Goal: Transaction & Acquisition: Purchase product/service

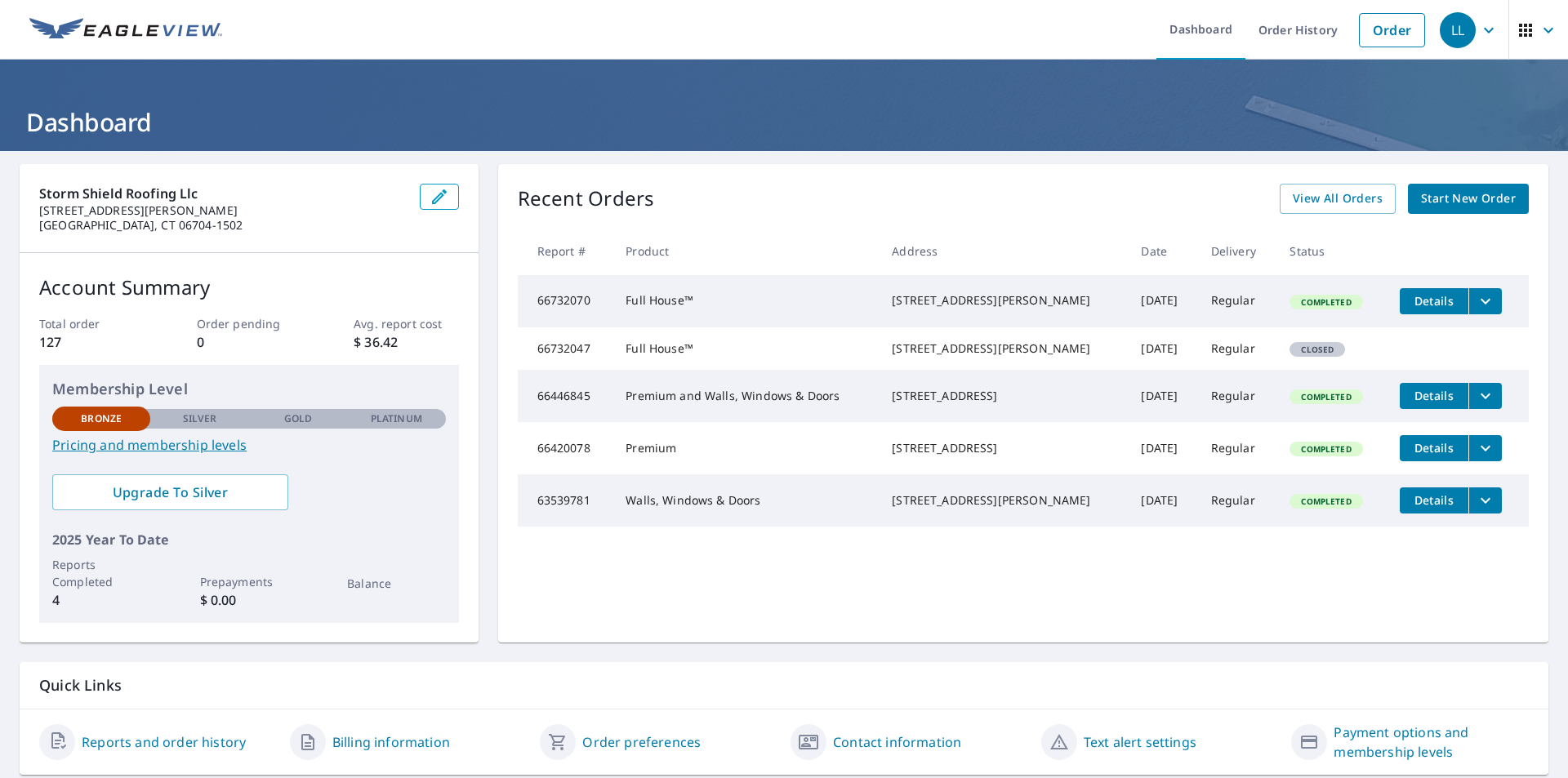
click at [1438, 201] on span "Start New Order" at bounding box center [1468, 198] width 95 height 21
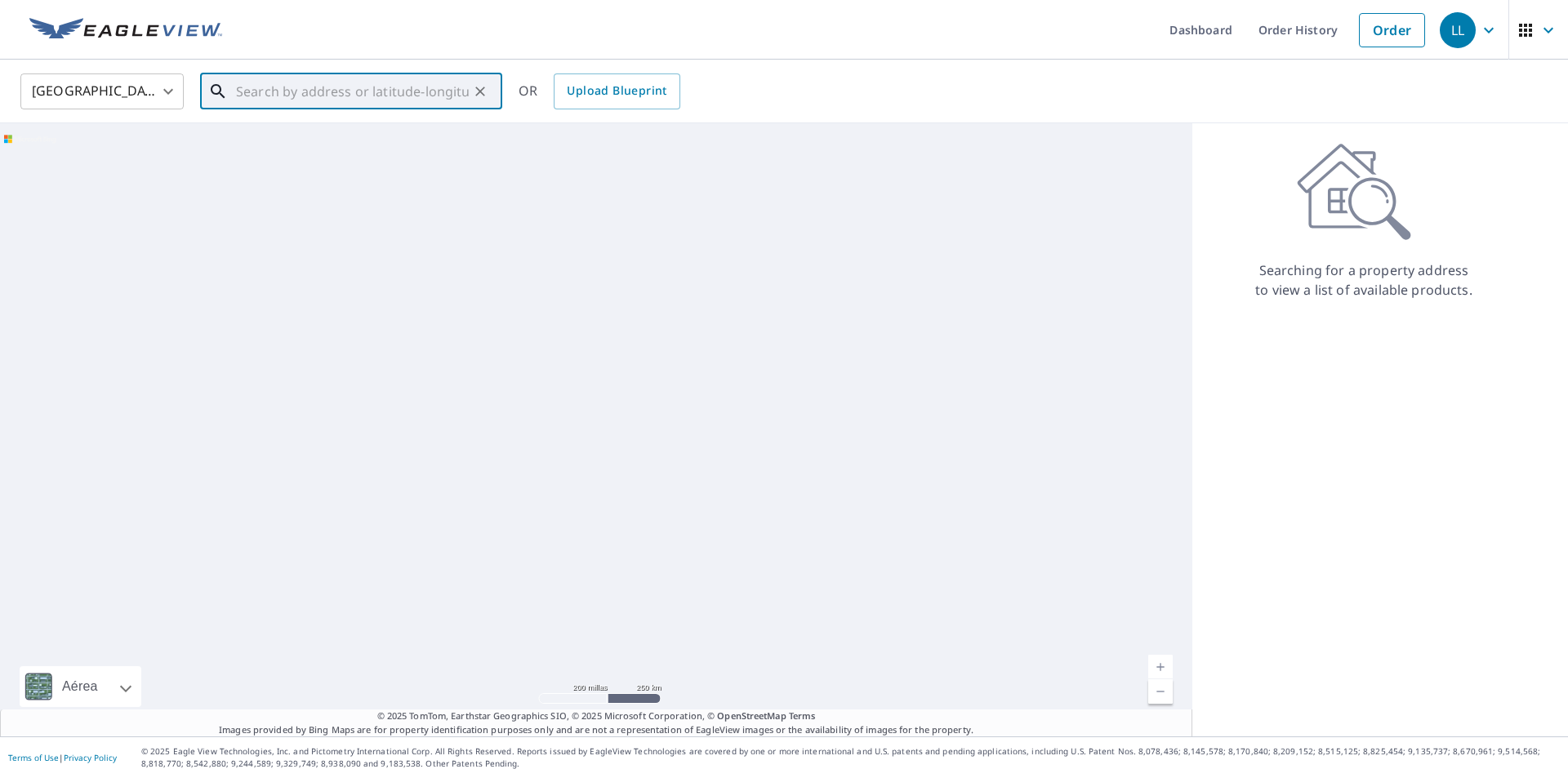
click at [280, 81] on input "text" at bounding box center [352, 91] width 233 height 46
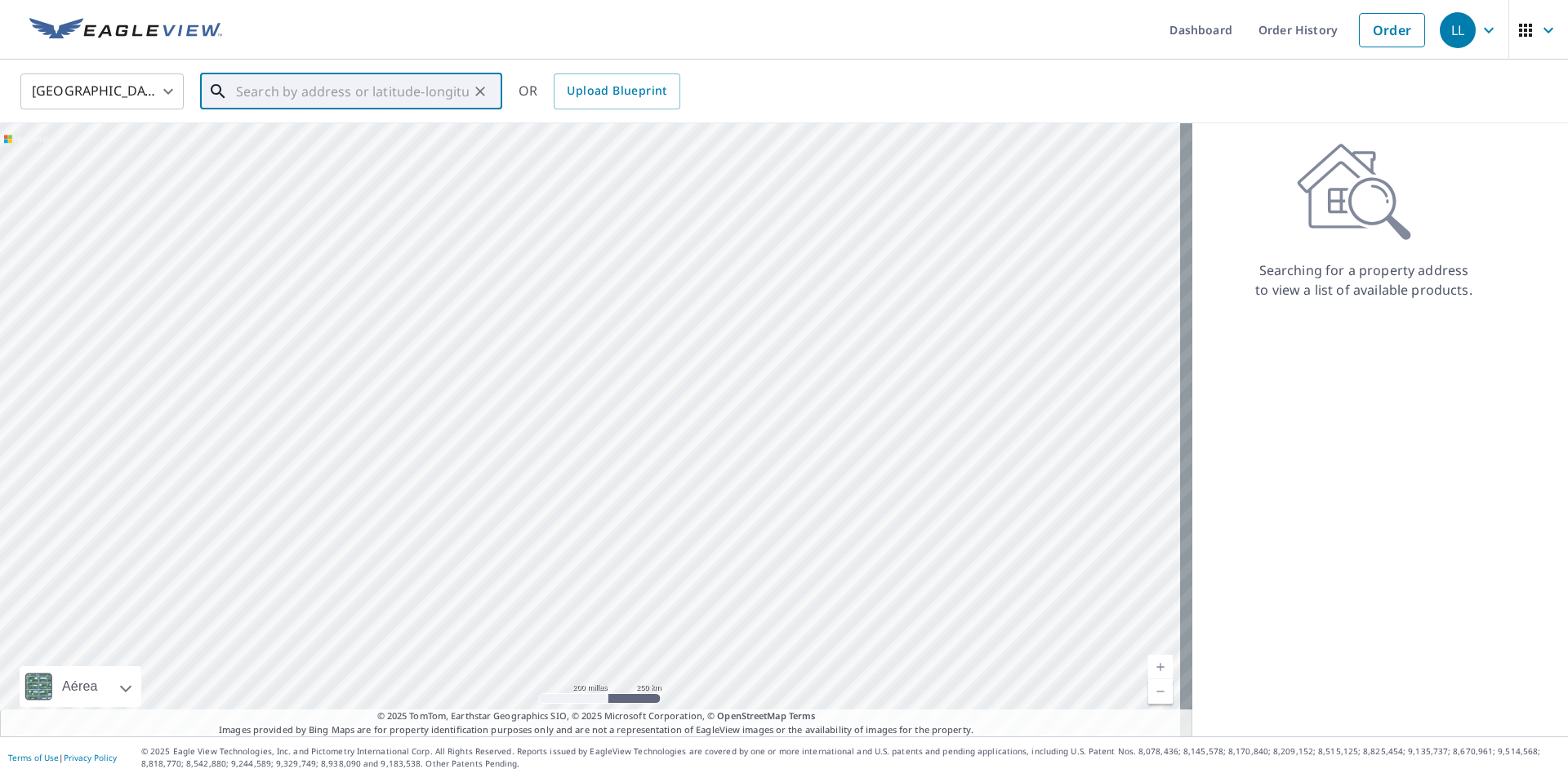
click at [280, 101] on input "text" at bounding box center [352, 91] width 233 height 46
paste input "[STREET_ADDRESS][PERSON_NAME] • [PERSON_NAME], CT 06883"
drag, startPoint x: 286, startPoint y: 151, endPoint x: 293, endPoint y: 134, distance: 18.4
click at [286, 150] on p "[GEOGRAPHIC_DATA]" at bounding box center [361, 157] width 256 height 16
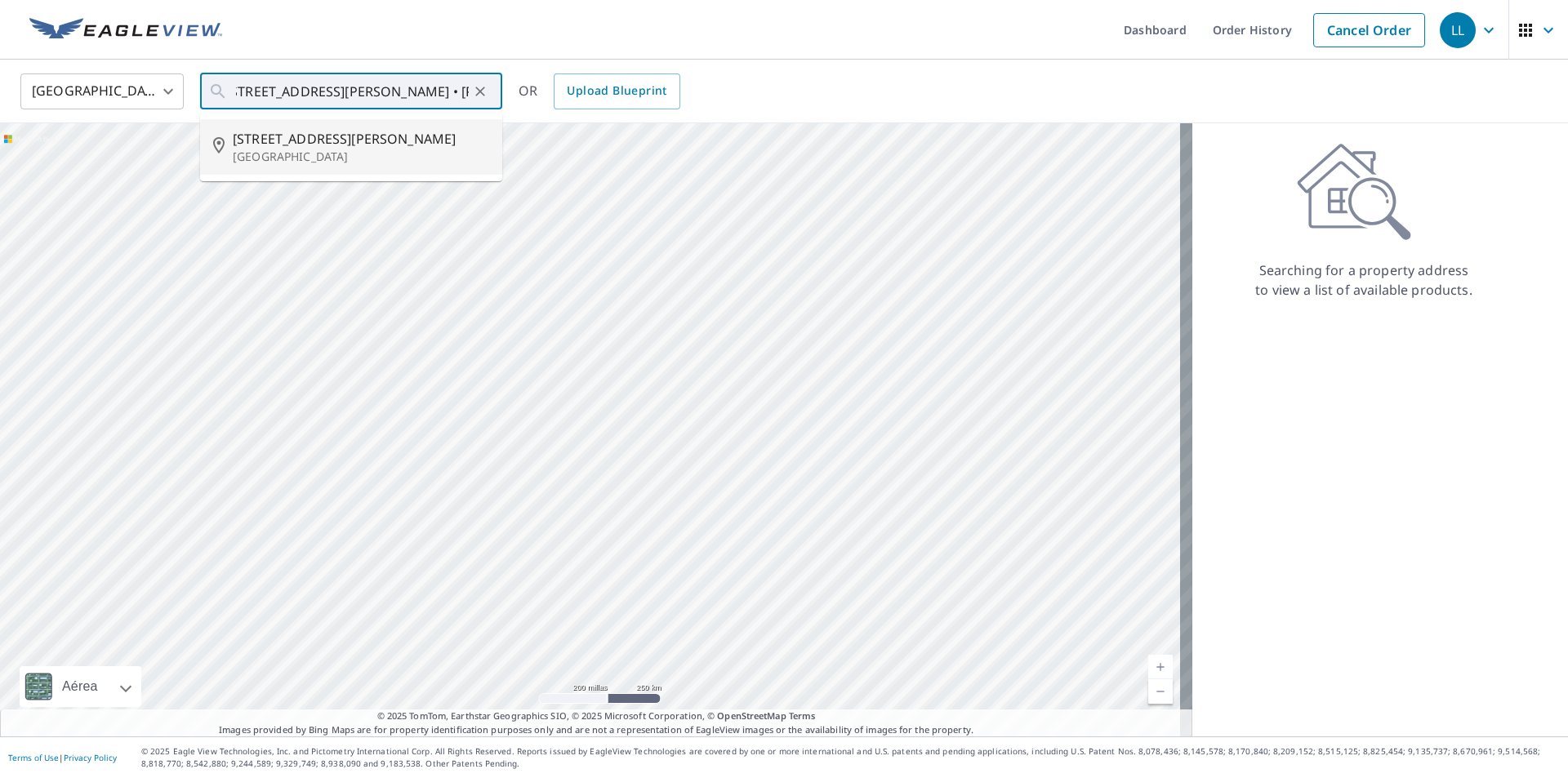
type input "[STREET_ADDRESS][PERSON_NAME][PERSON_NAME]"
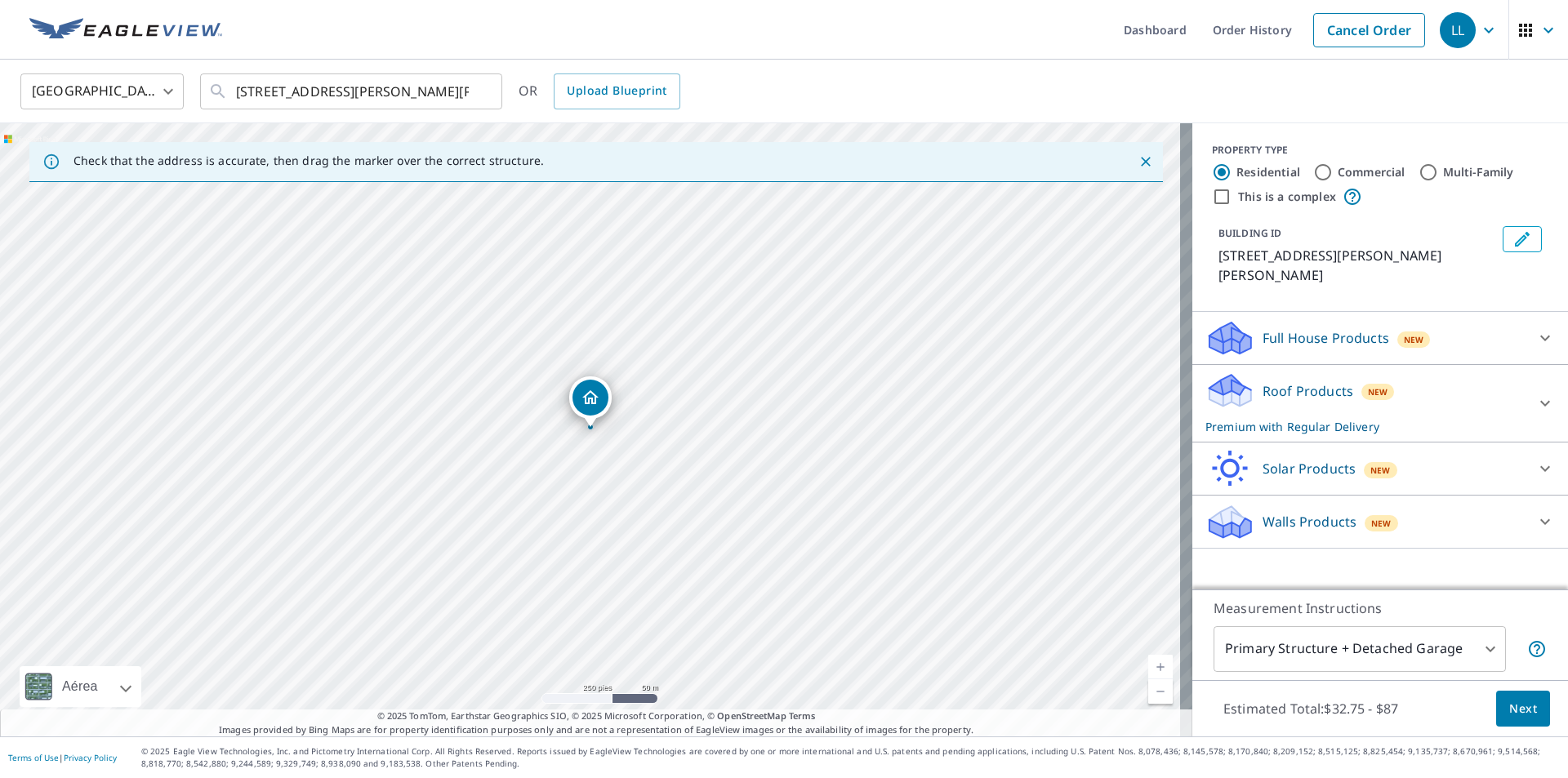
click at [1306, 512] on p "Walls Products" at bounding box center [1308, 522] width 94 height 20
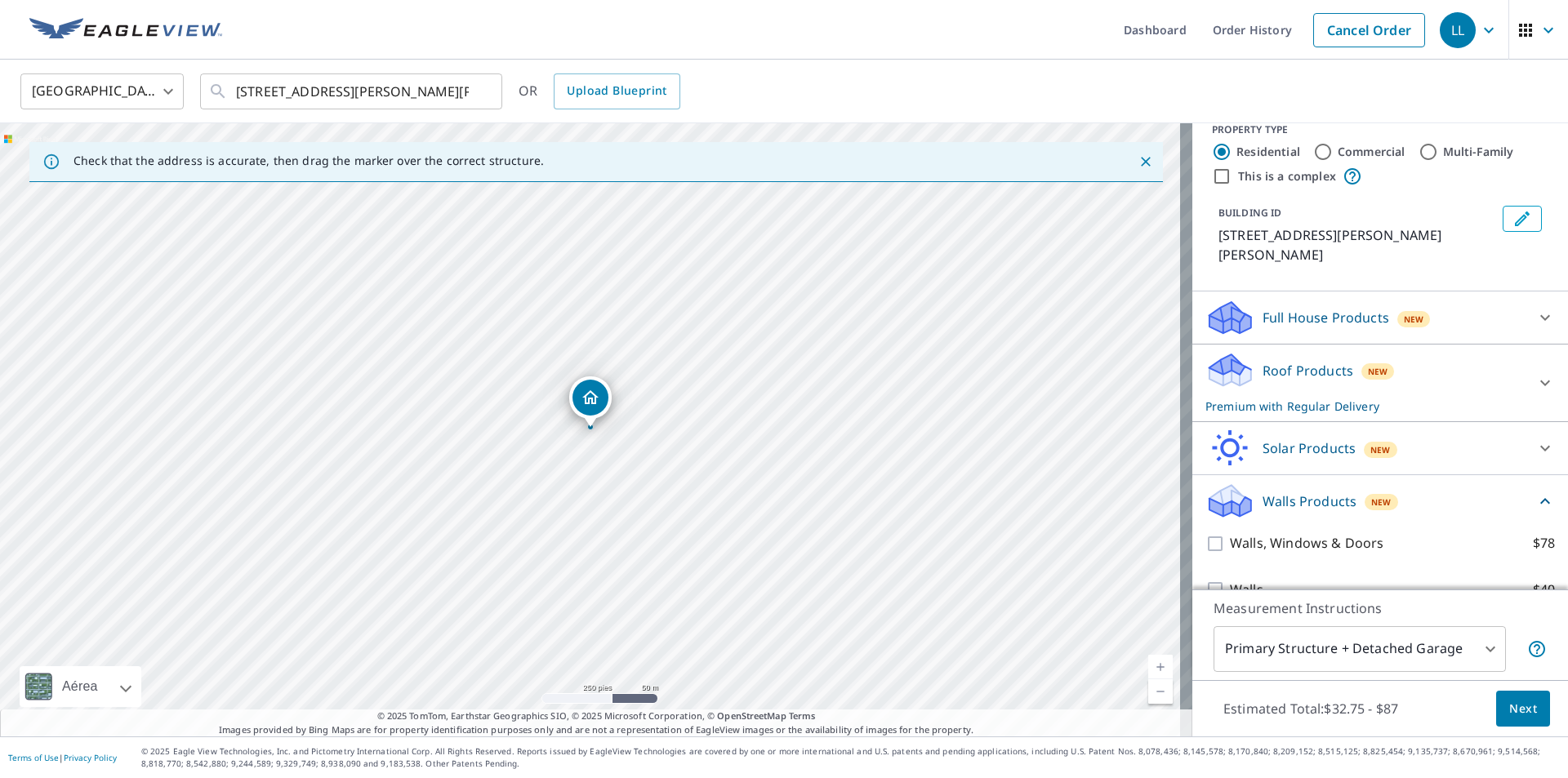
scroll to position [31, 0]
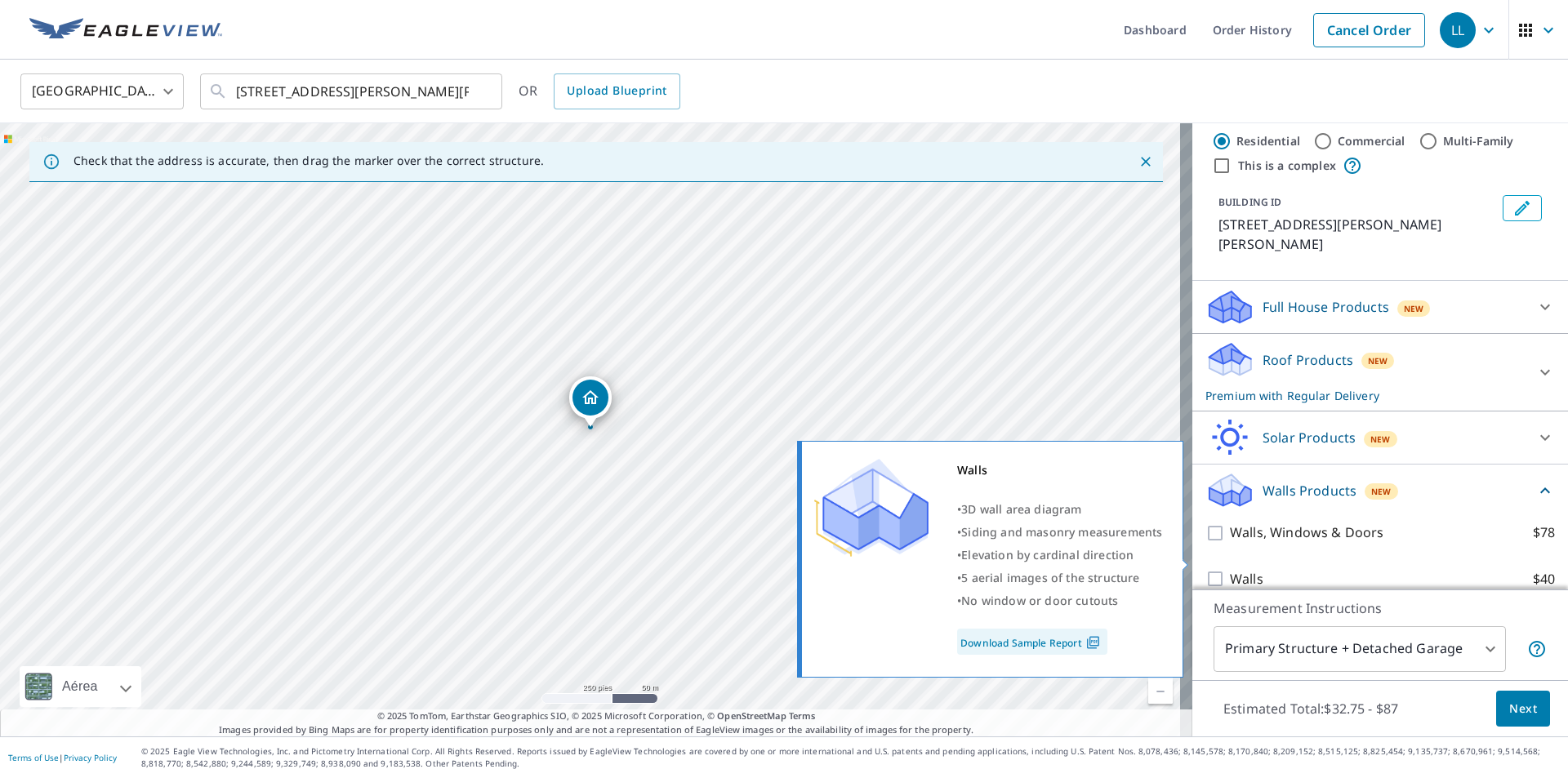
click at [1205, 569] on input "Walls $40" at bounding box center [1216, 579] width 24 height 20
checkbox input "true"
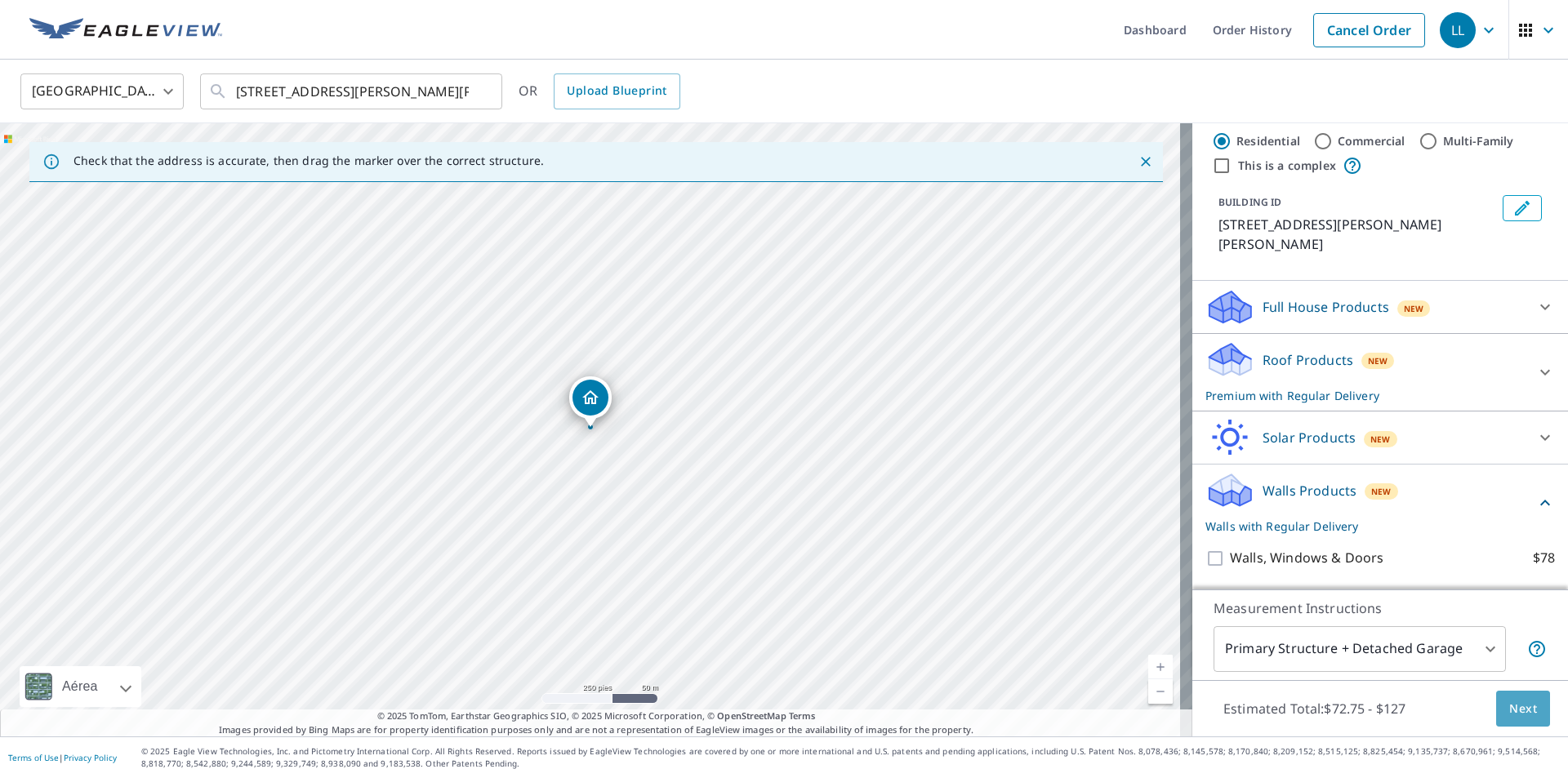
click at [1510, 701] on span "Next" at bounding box center [1522, 708] width 28 height 21
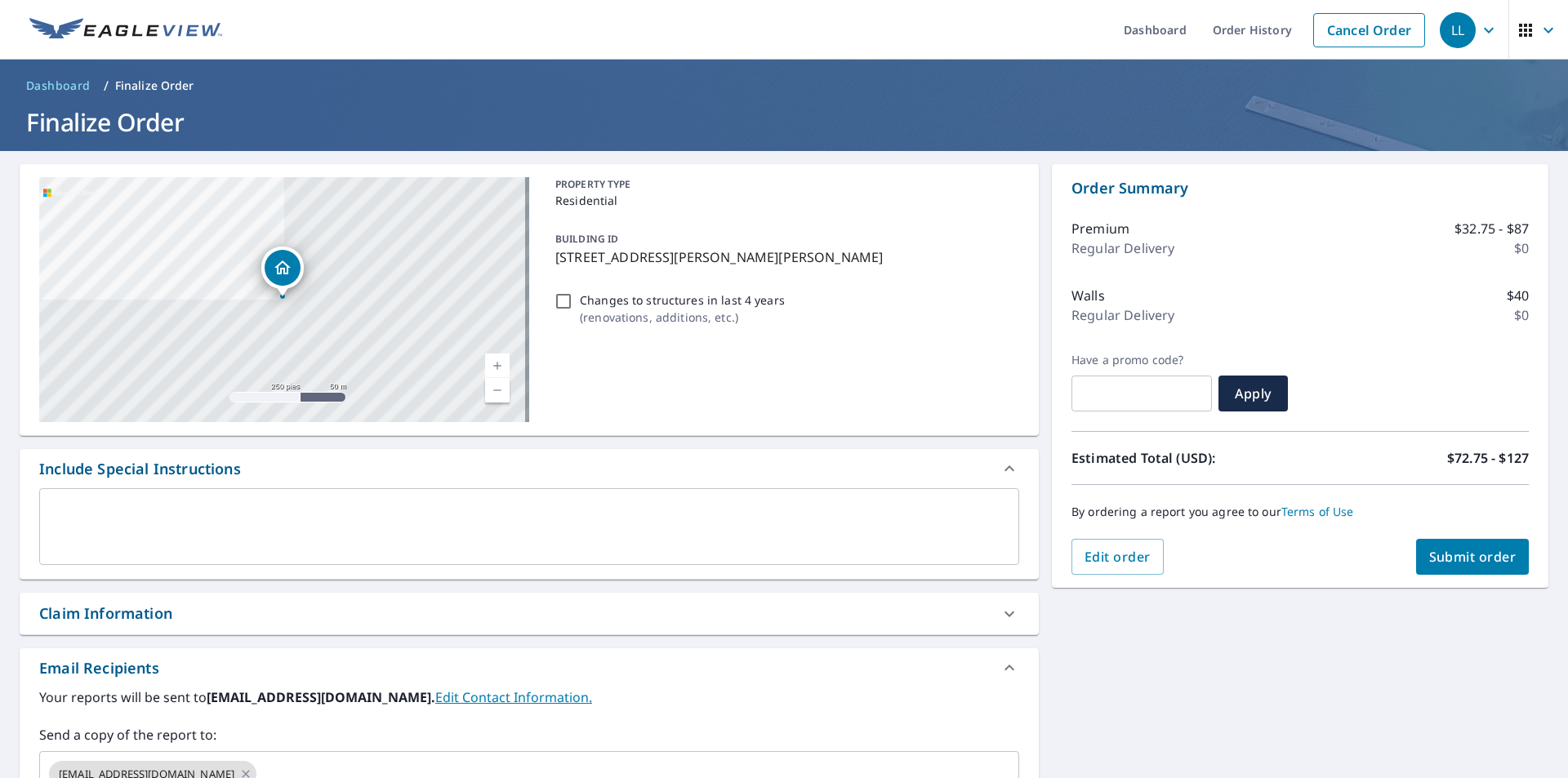
click at [1477, 545] on button "Submit order" at bounding box center [1472, 557] width 113 height 36
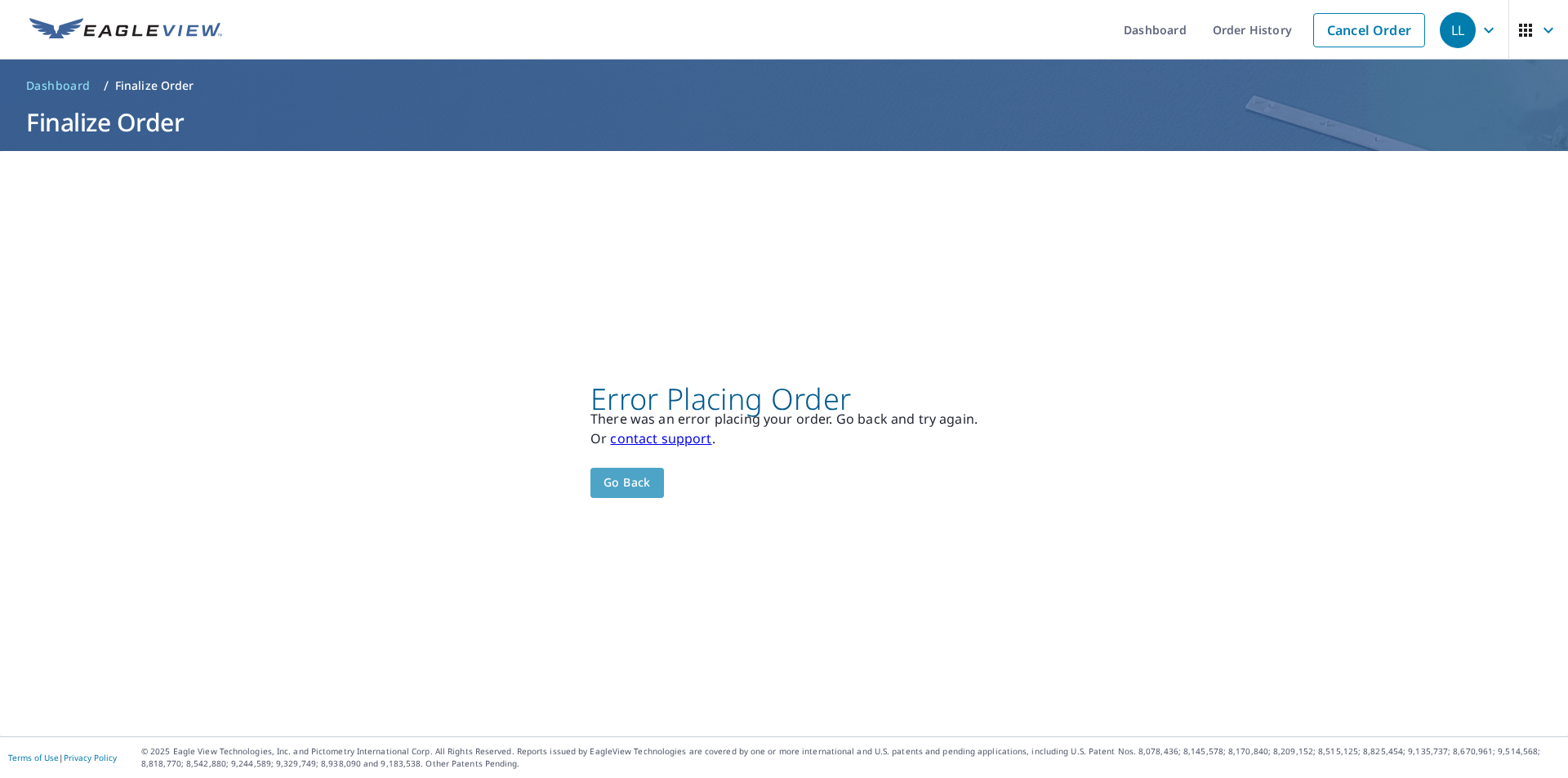
click at [614, 475] on span "Go back" at bounding box center [626, 483] width 47 height 21
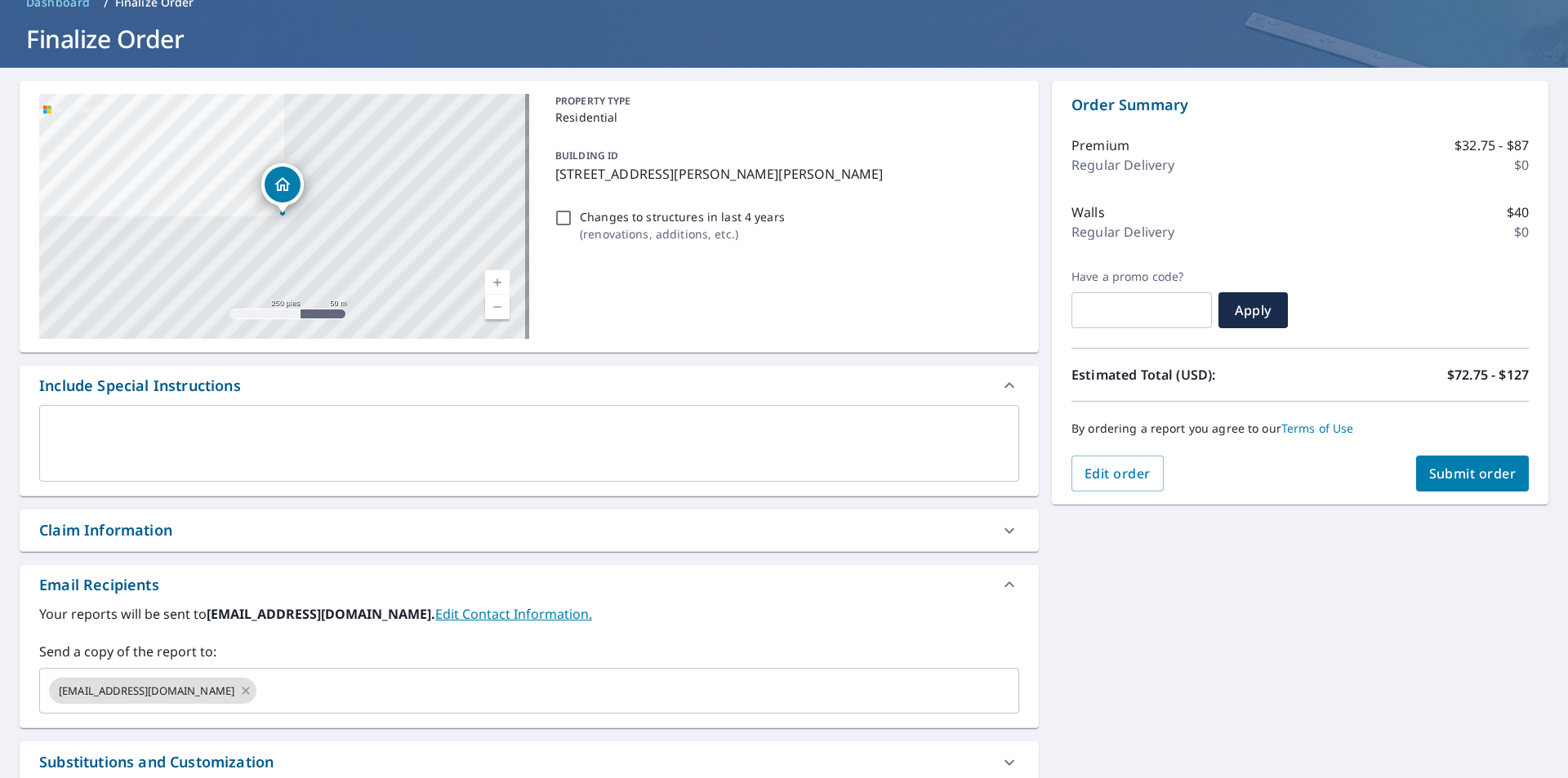
scroll to position [163, 0]
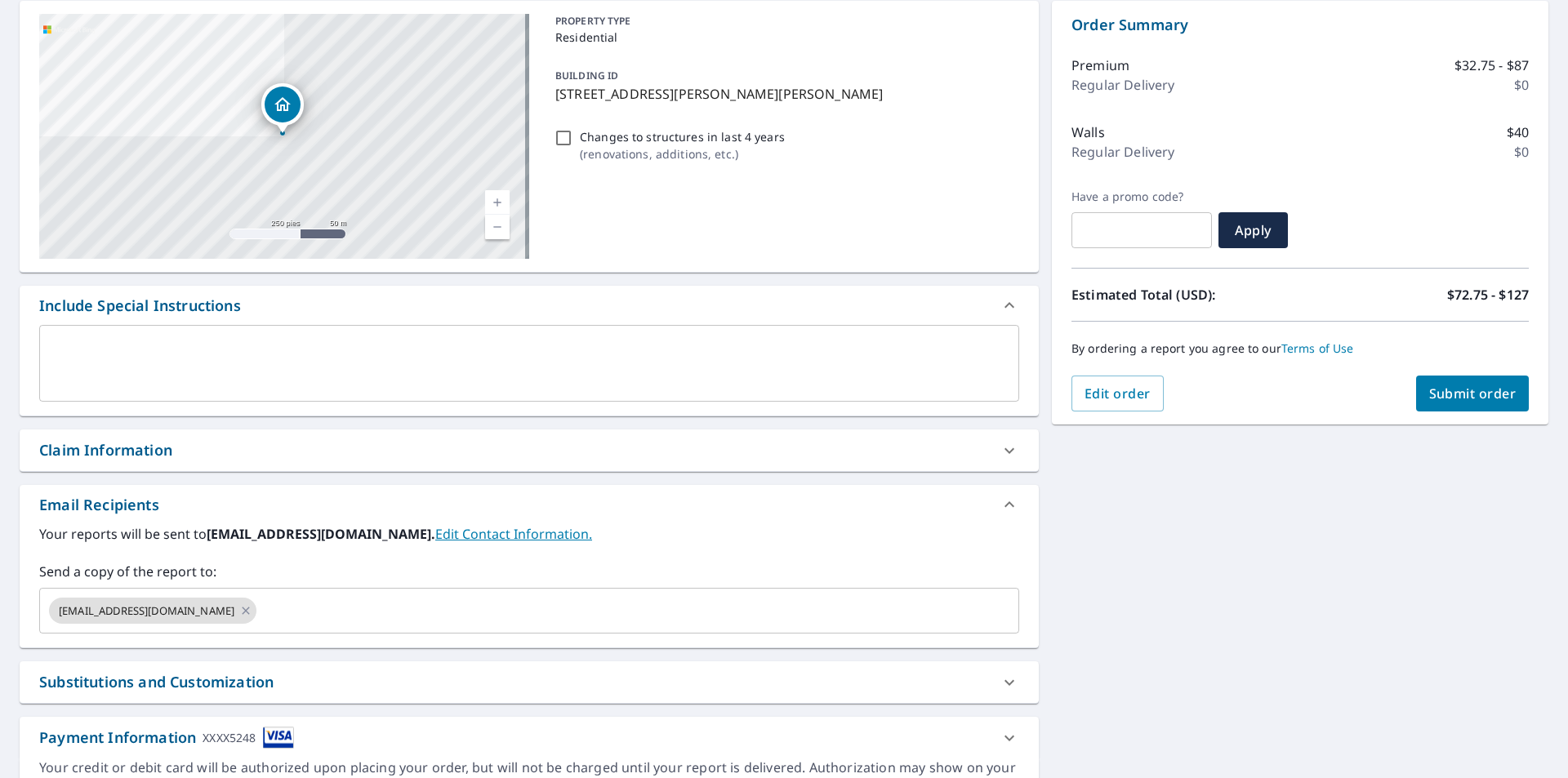
click at [1448, 393] on span "Submit order" at bounding box center [1473, 393] width 87 height 18
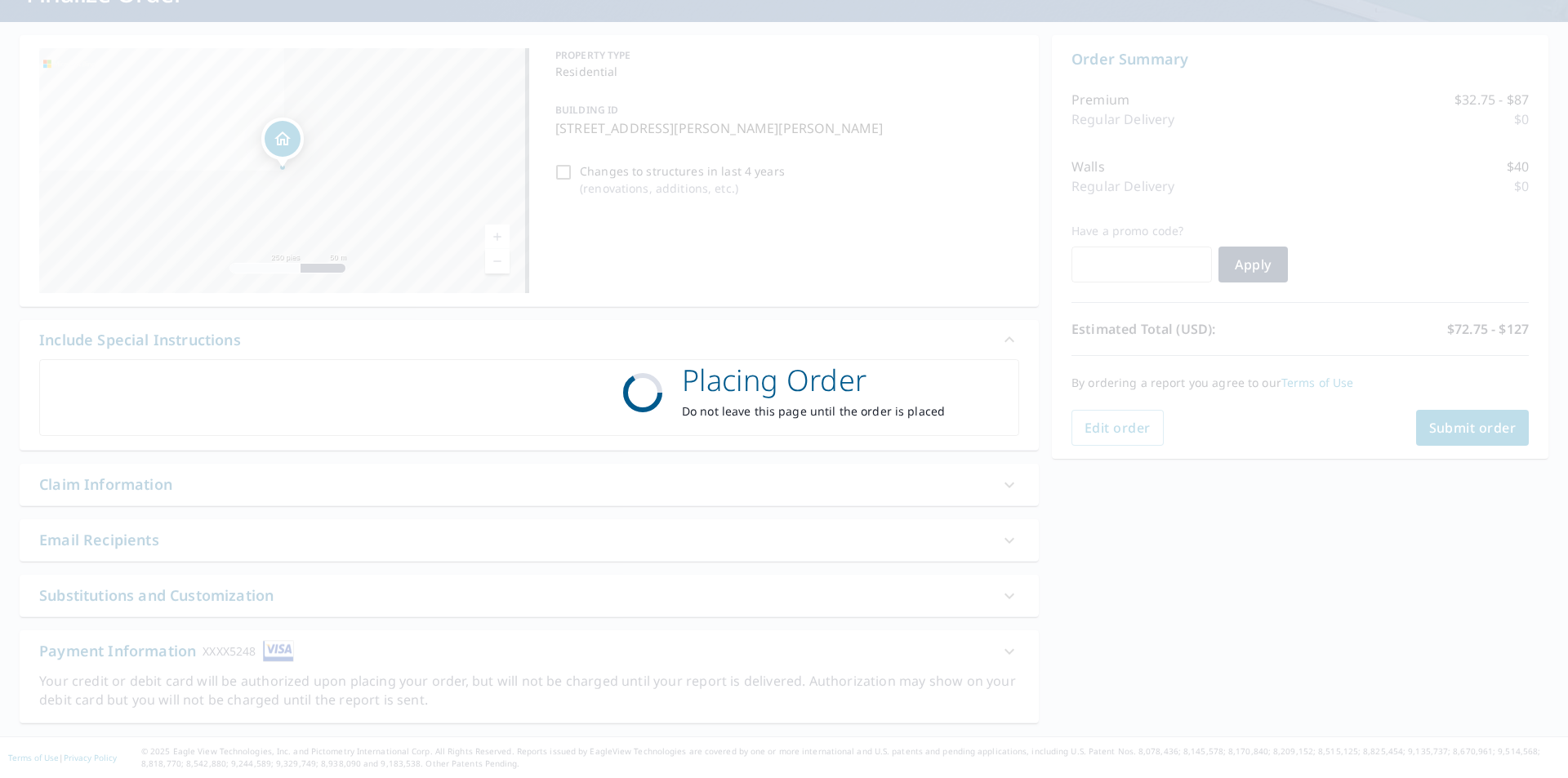
scroll to position [0, 0]
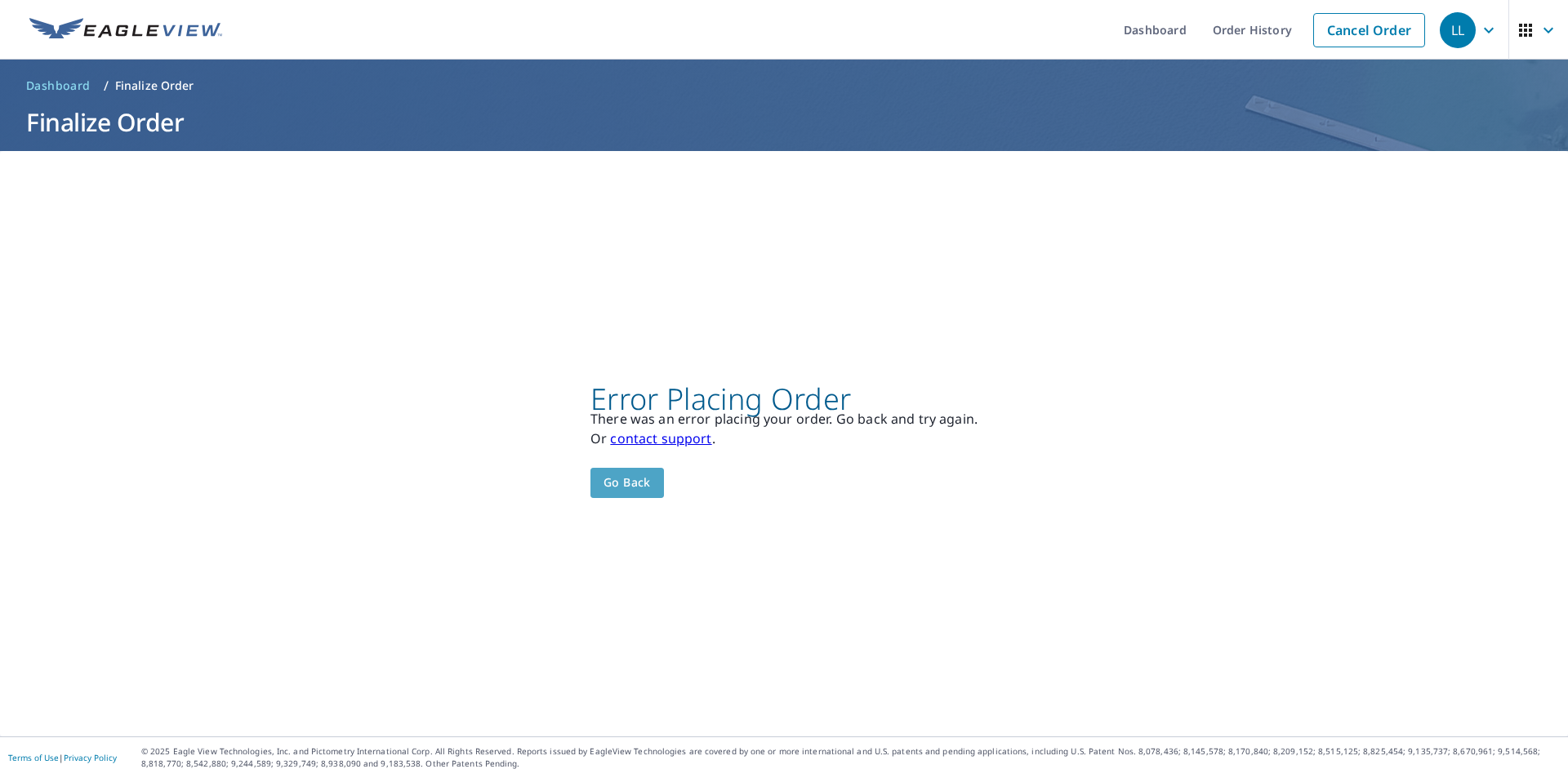
click at [644, 481] on span "Go back" at bounding box center [626, 483] width 47 height 21
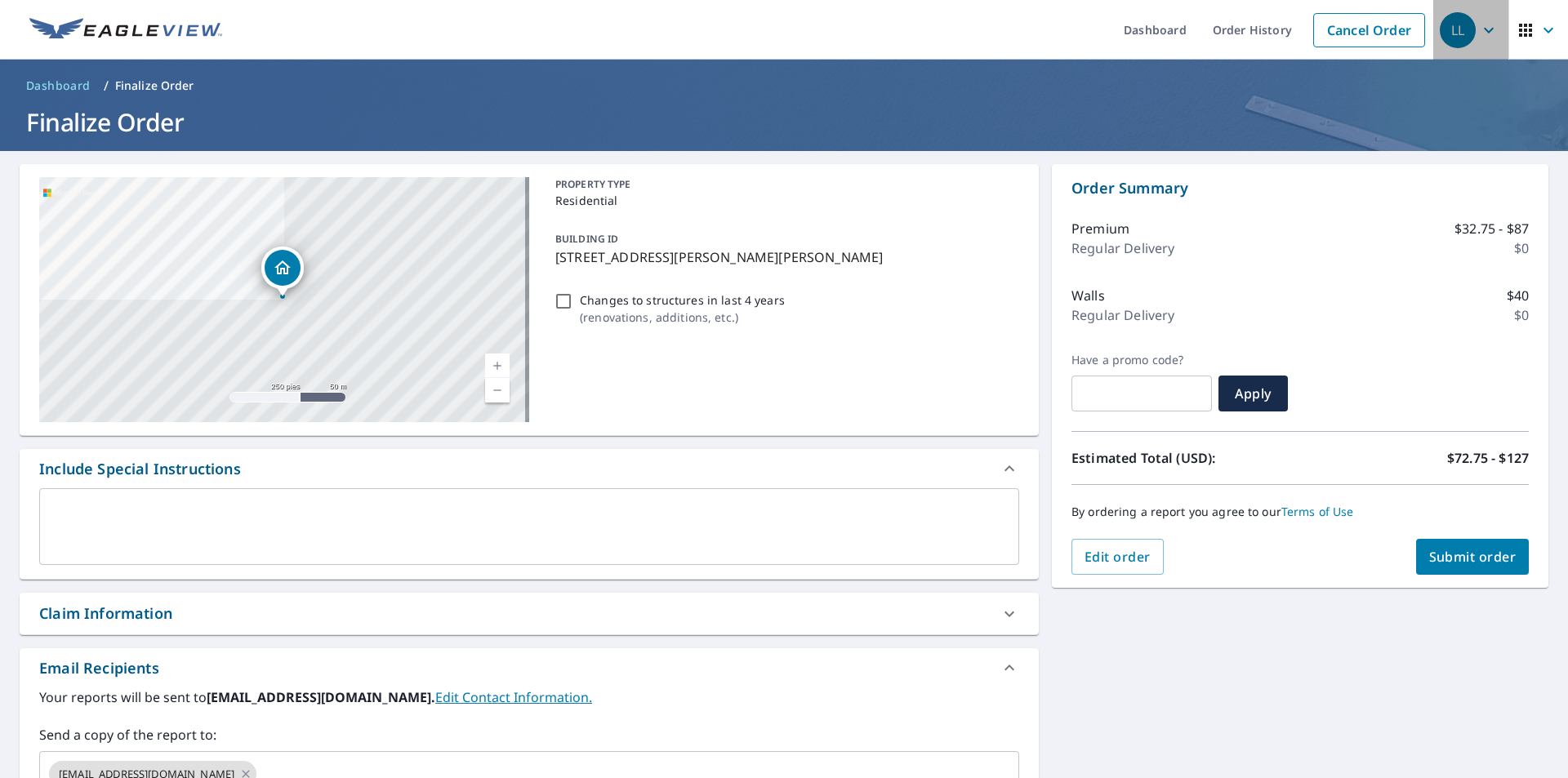
click at [1448, 36] on div "LL" at bounding box center [1457, 30] width 36 height 36
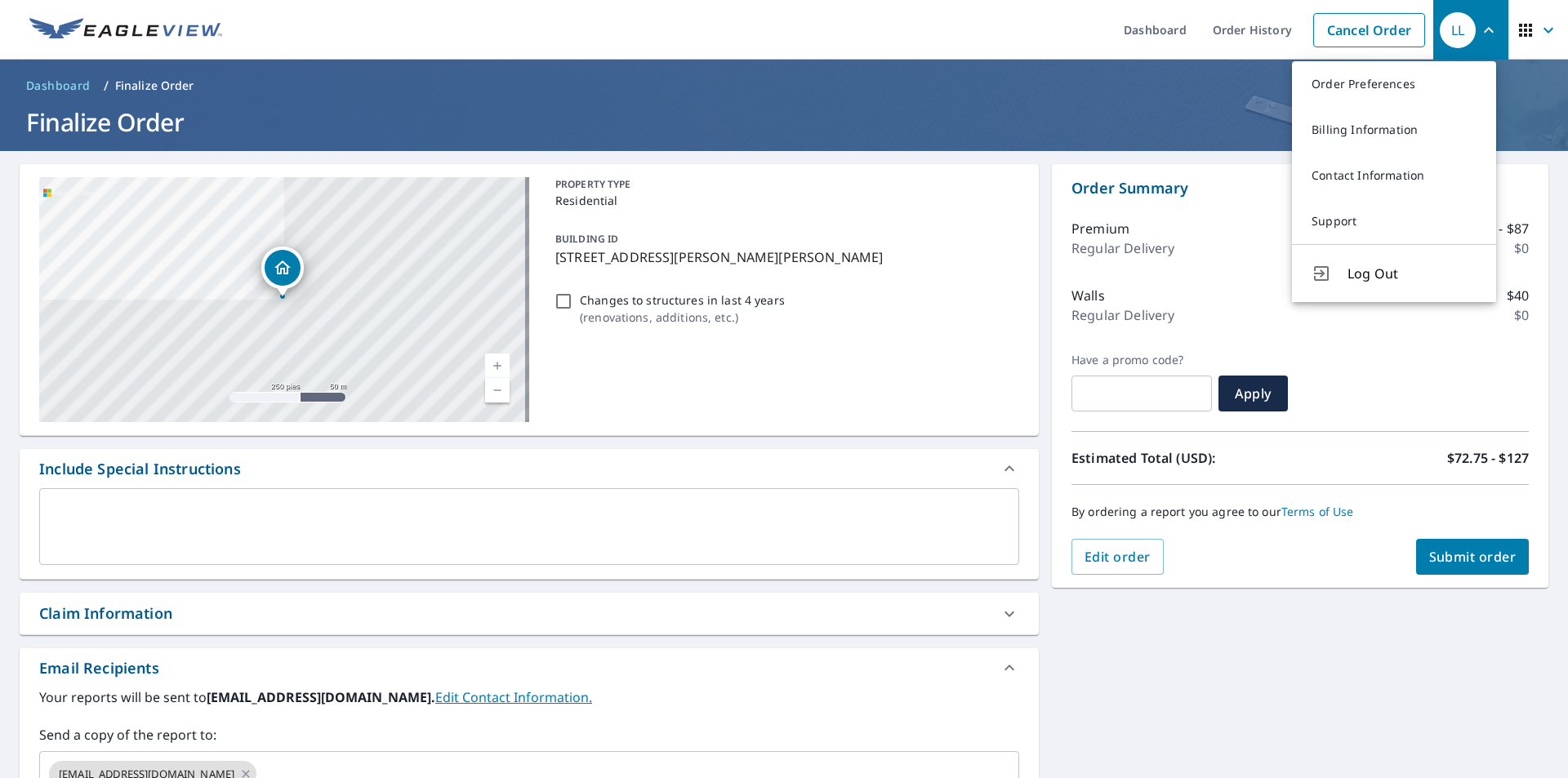
click at [1539, 24] on icon "button" at bounding box center [1548, 30] width 20 height 20
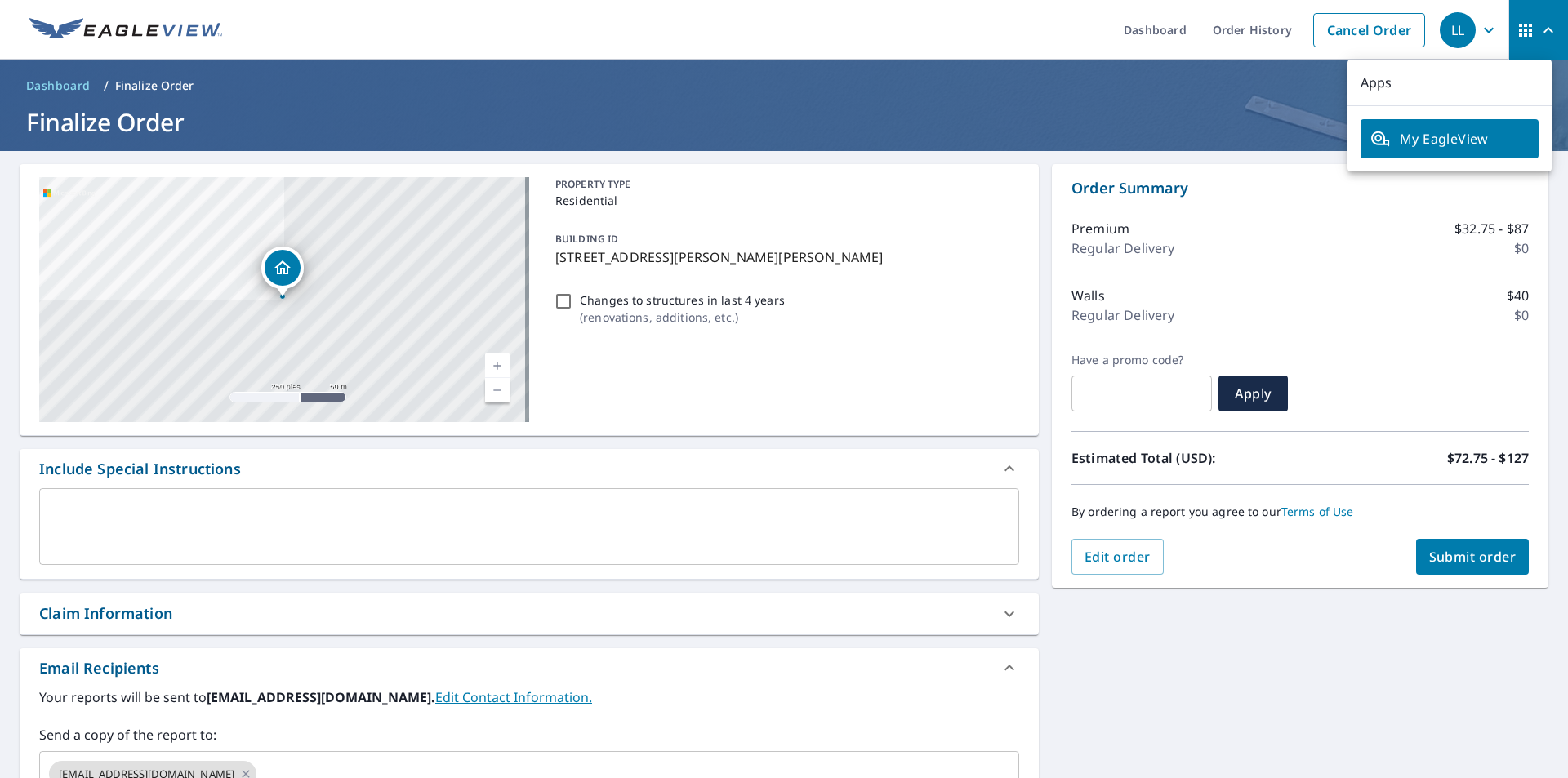
click at [1458, 26] on div "LL" at bounding box center [1457, 30] width 36 height 36
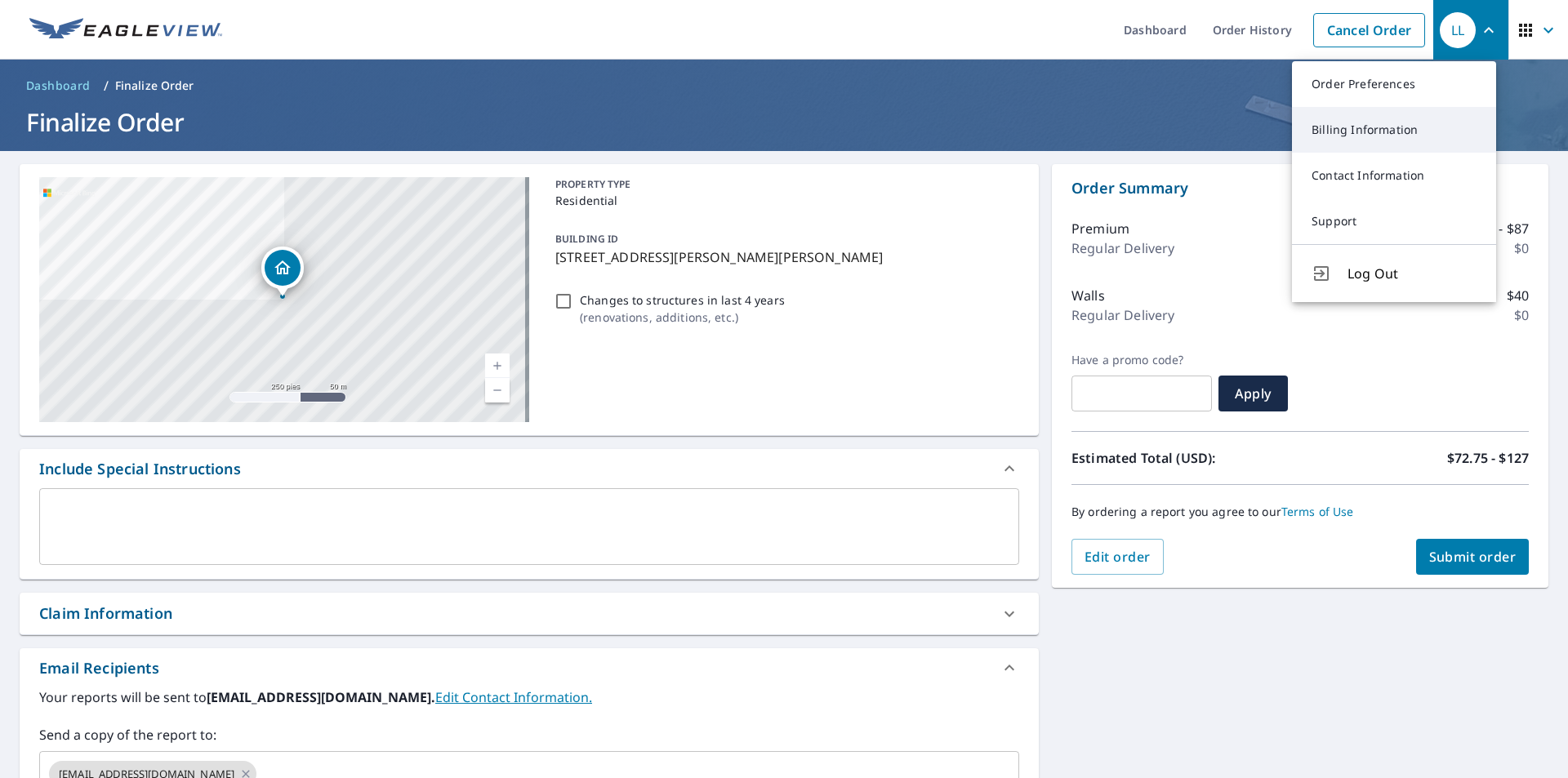
click at [1355, 128] on link "Billing Information" at bounding box center [1393, 129] width 204 height 46
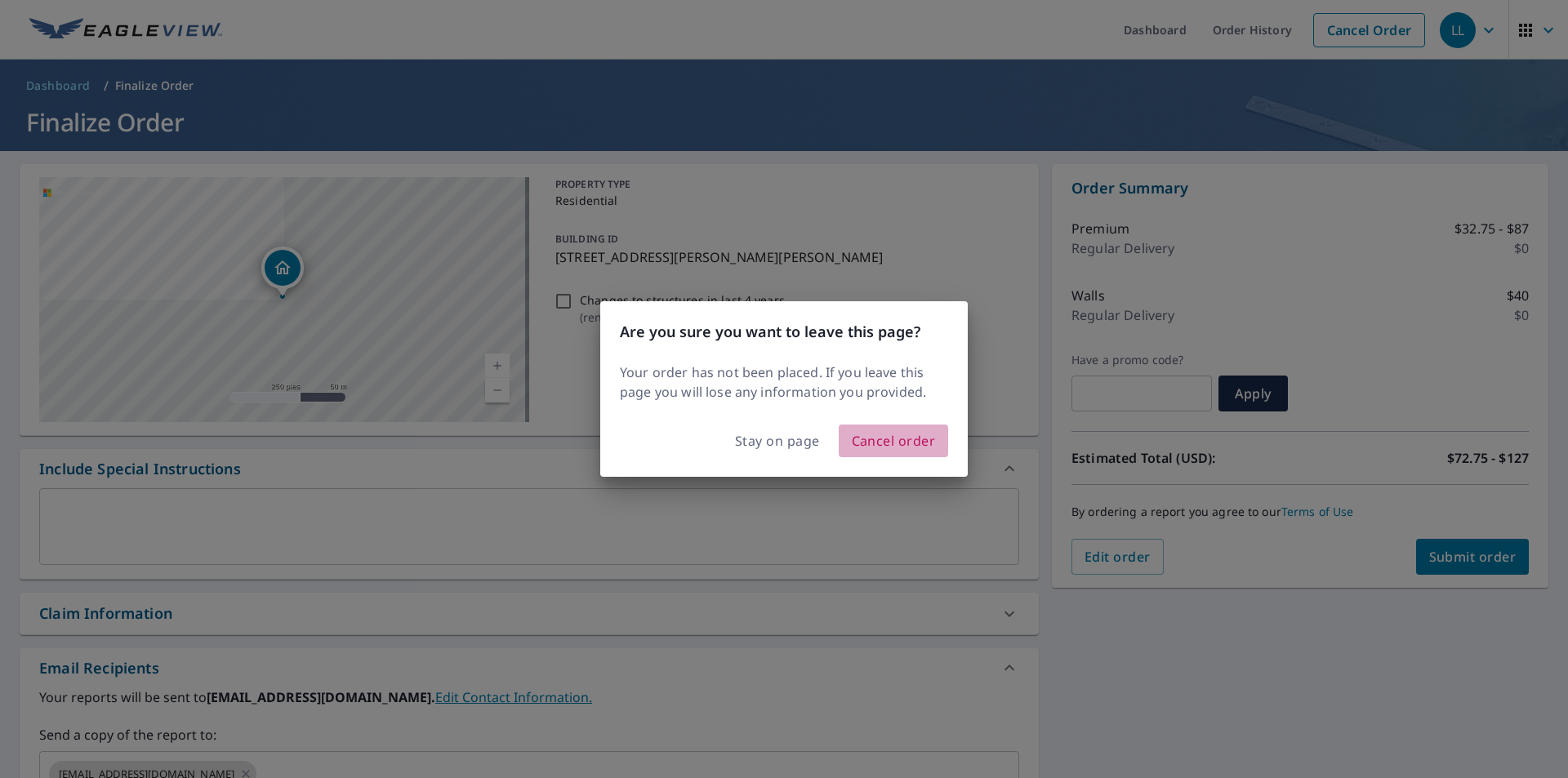
click at [894, 437] on span "Cancel order" at bounding box center [893, 441] width 84 height 23
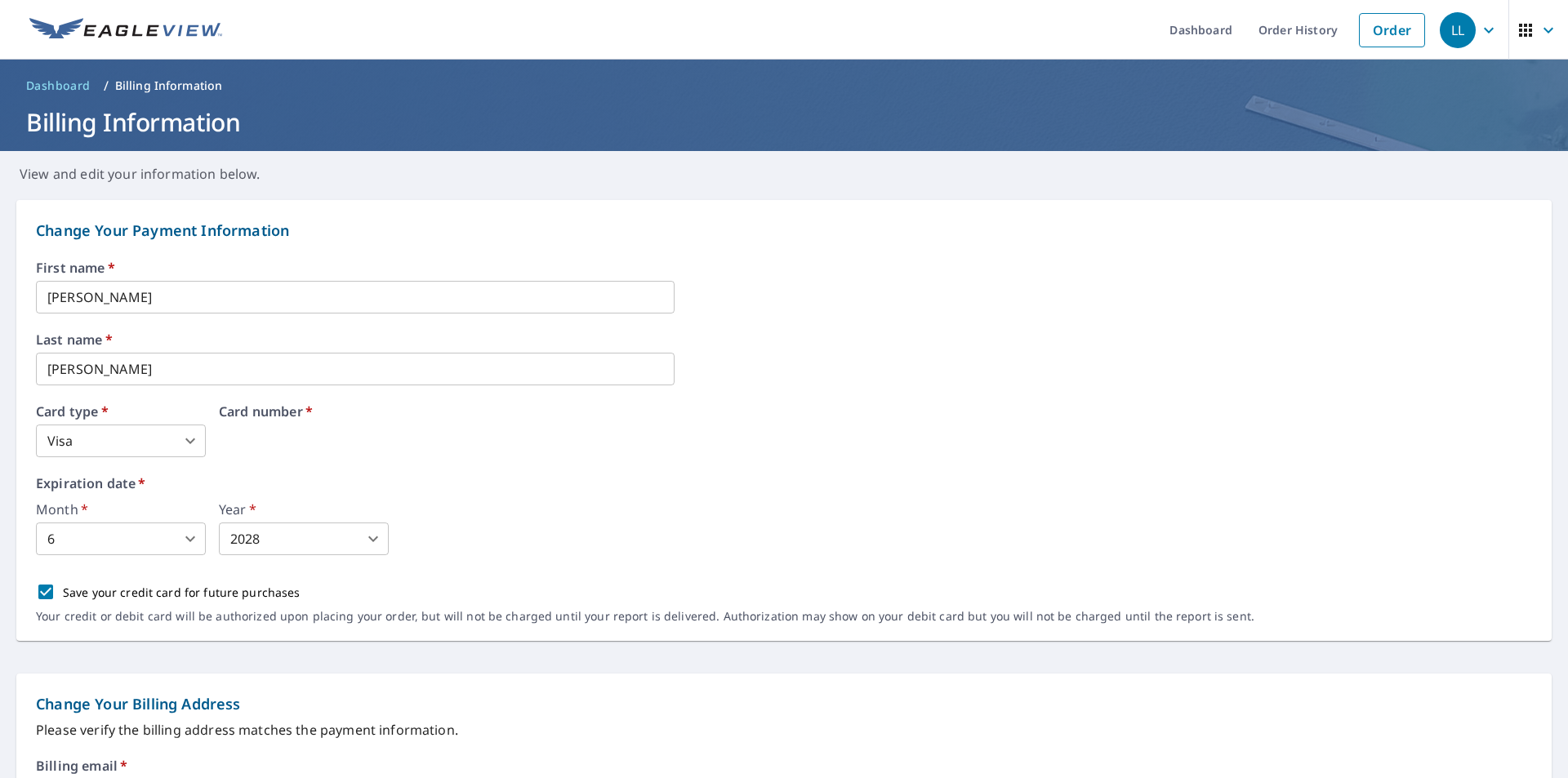
drag, startPoint x: 357, startPoint y: 440, endPoint x: 155, endPoint y: 476, distance: 205.2
click at [138, 540] on body "LL LL Dashboard Order History Order LL Dashboard / Billing Information Billing …" at bounding box center [784, 389] width 1568 height 778
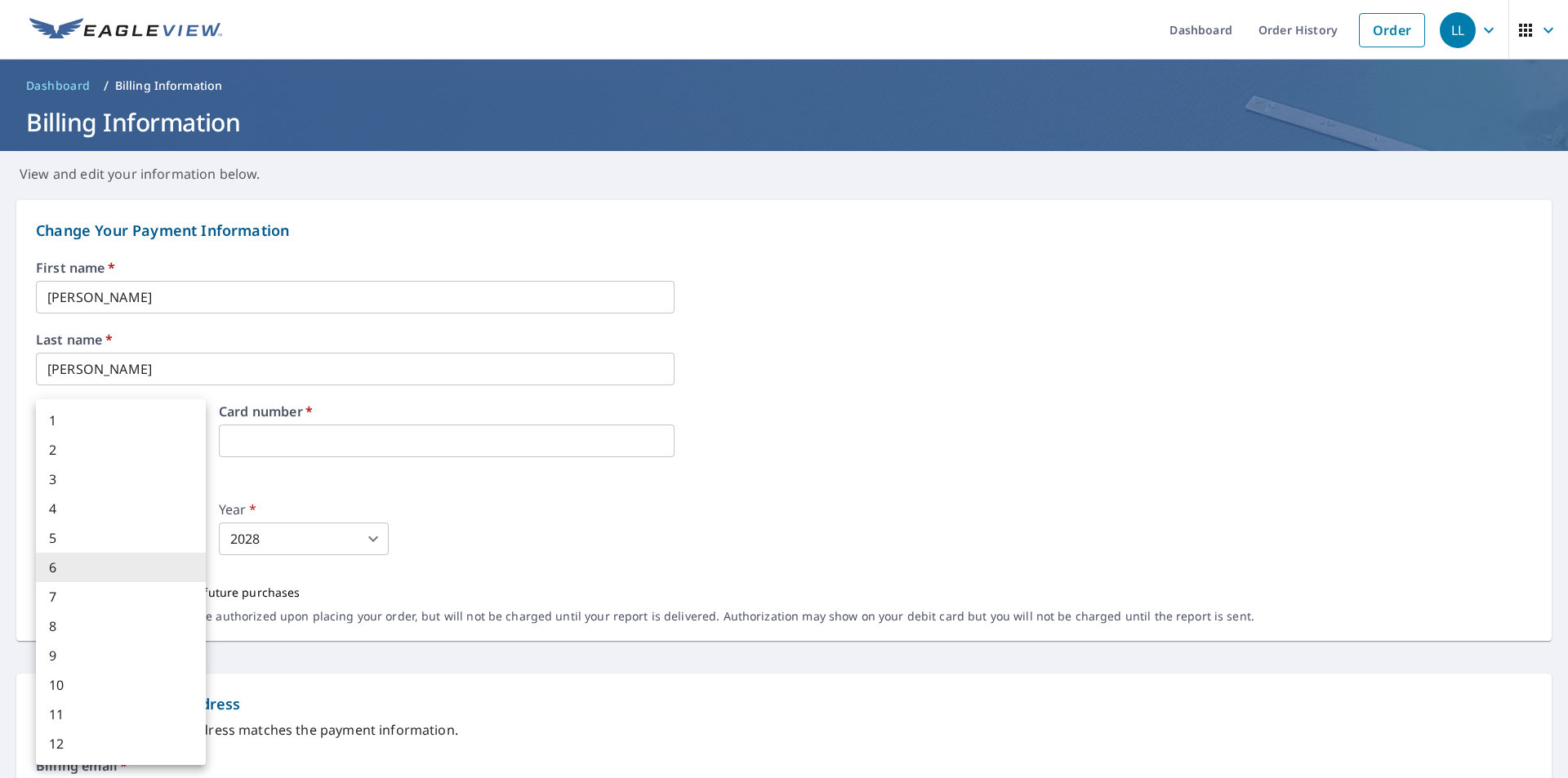
click at [76, 498] on li "4" at bounding box center [120, 508] width 170 height 29
type input "4"
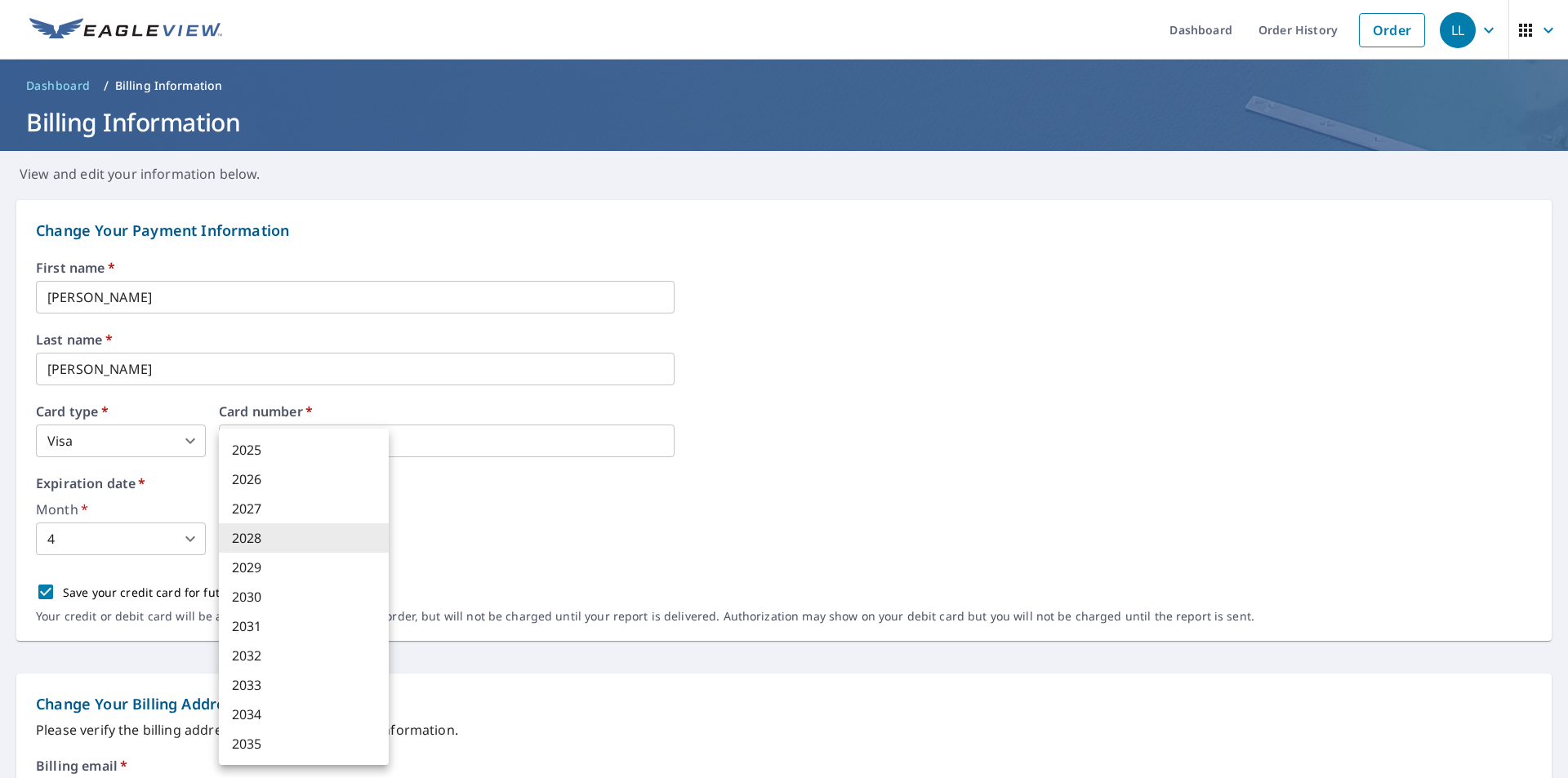
click at [303, 542] on body "LL LL Dashboard Order History Order LL Dashboard / Billing Information Billing …" at bounding box center [784, 389] width 1568 height 778
click at [266, 568] on li "2029" at bounding box center [303, 567] width 170 height 29
type input "2029"
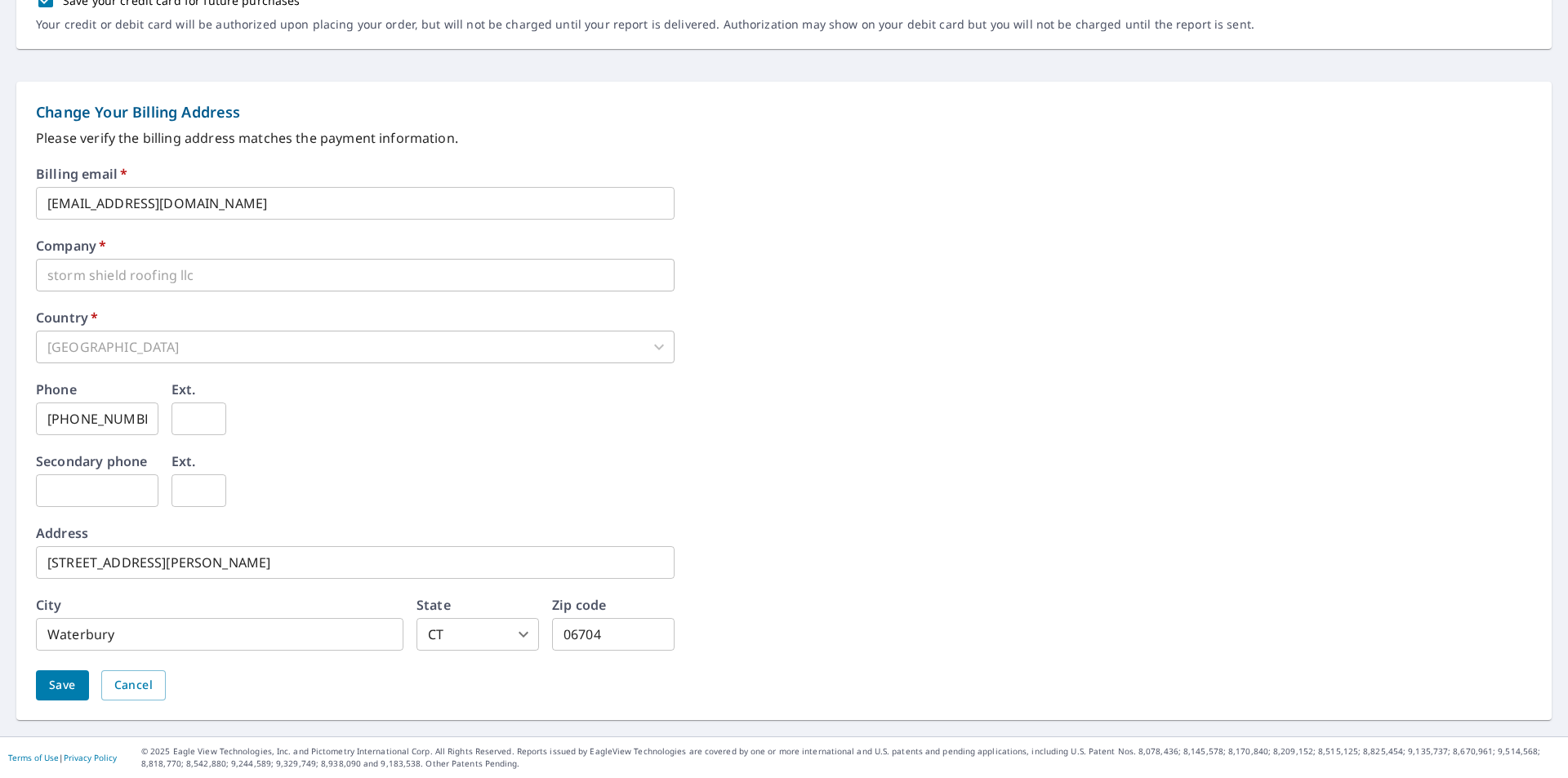
click at [46, 675] on button "Save" at bounding box center [62, 685] width 53 height 30
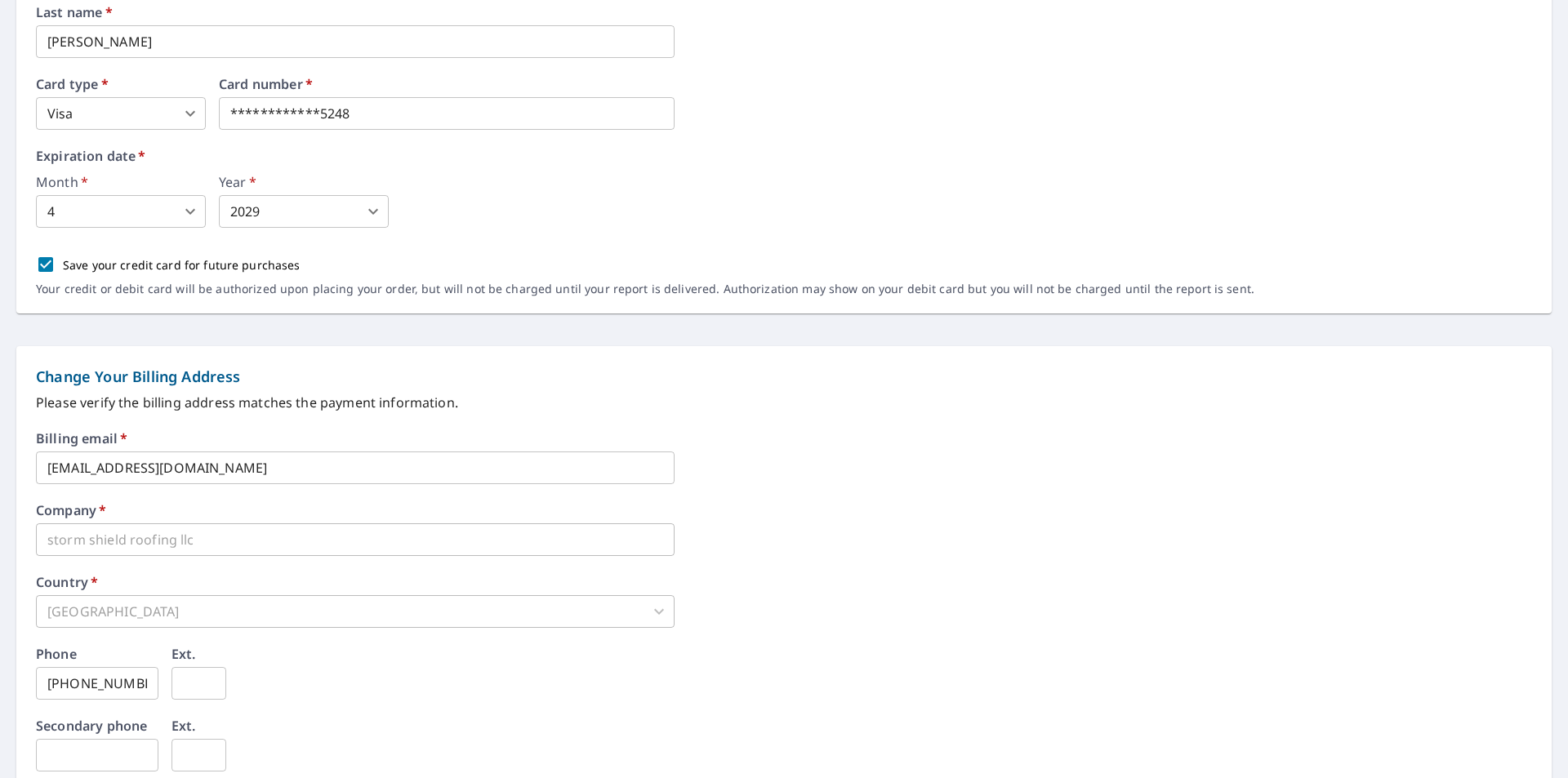
scroll to position [307, 0]
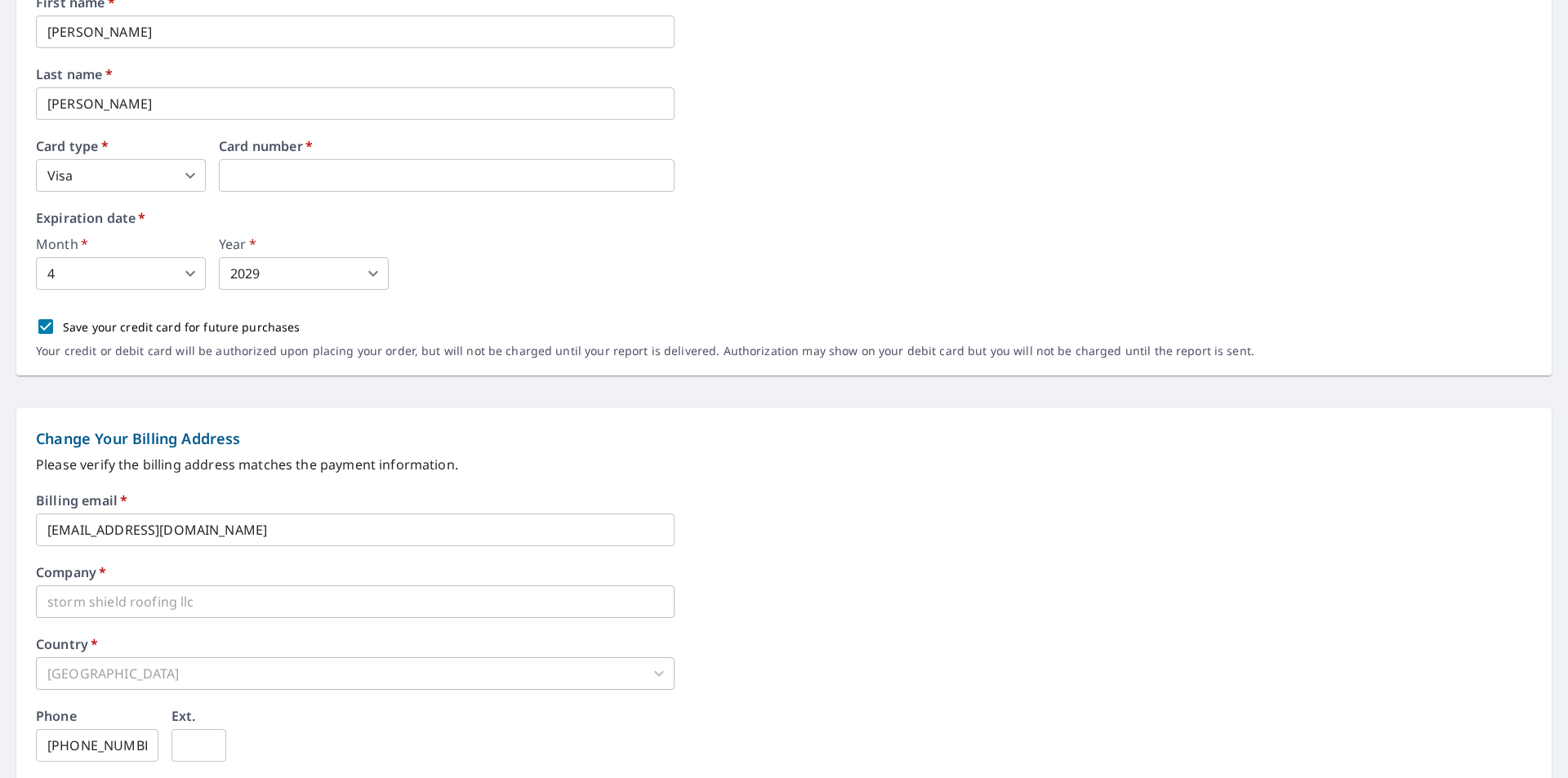
click at [133, 264] on body "LL LL Dashboard Order History Order LL Dashboard / Billing Information Billing …" at bounding box center [784, 389] width 1568 height 778
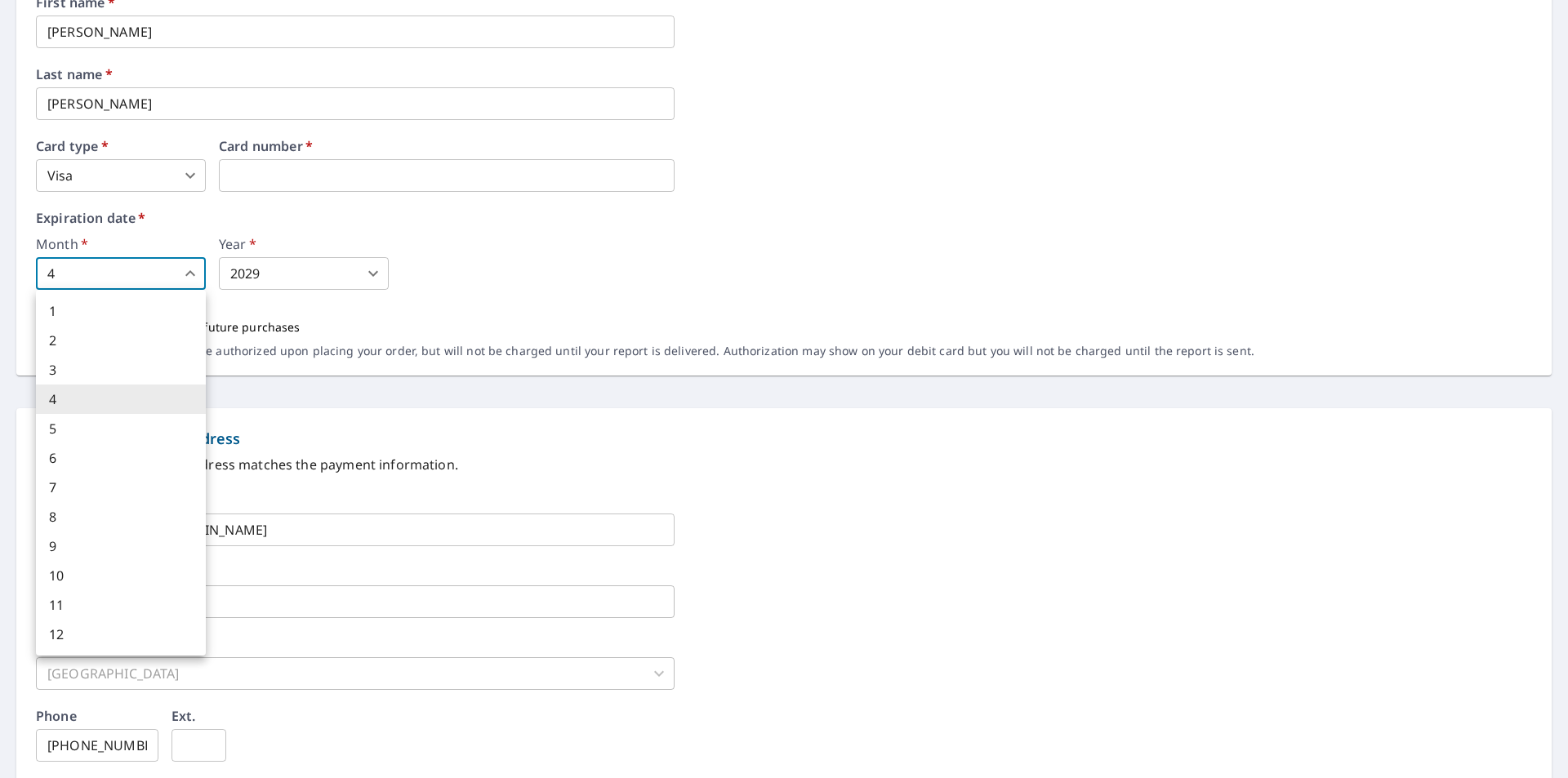
click at [75, 480] on li "7" at bounding box center [120, 487] width 170 height 29
type input "7"
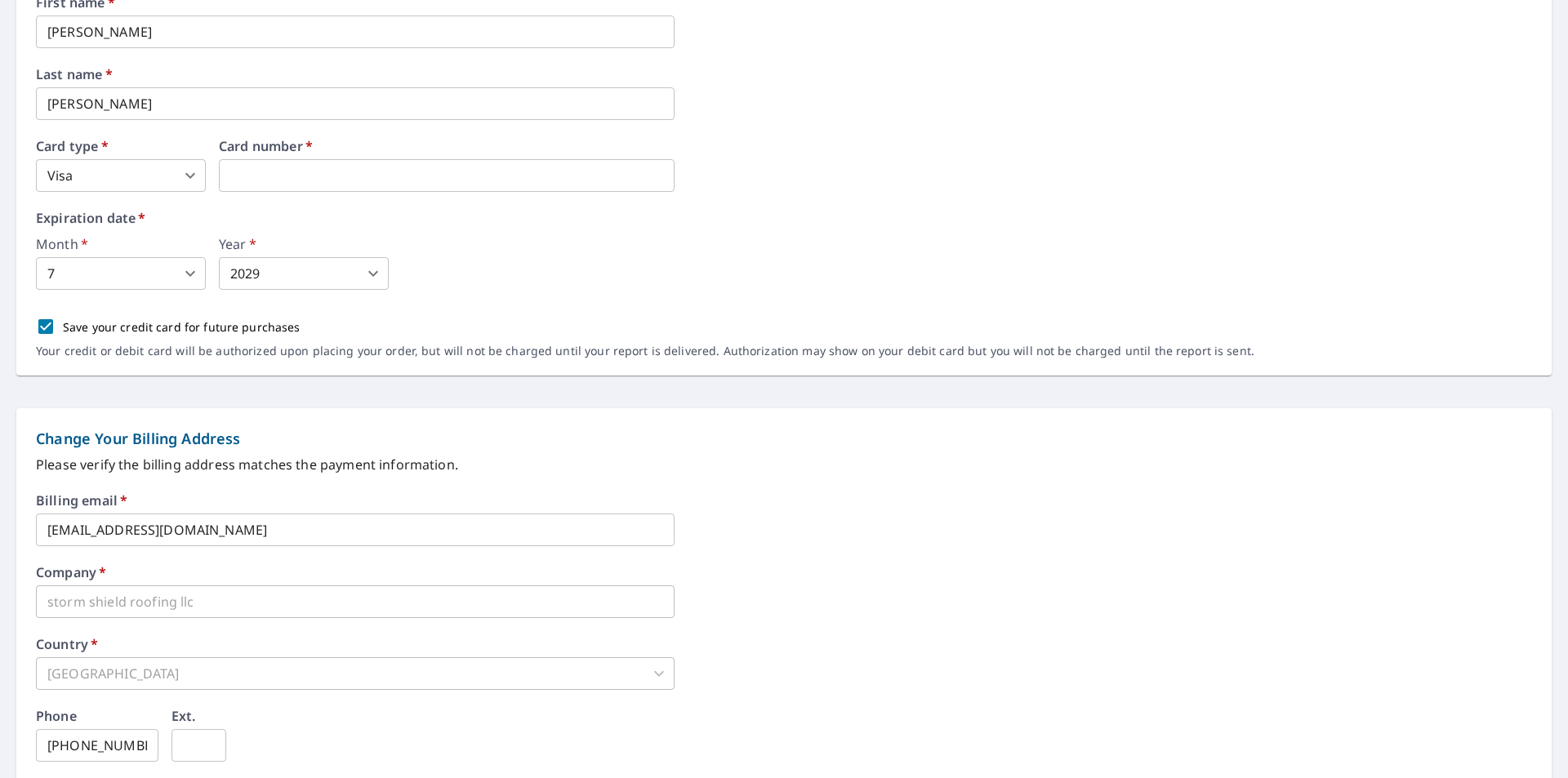
click at [528, 271] on div "Month   * 7 7 ​ Year   * 2029 2029 ​" at bounding box center [784, 263] width 1496 height 53
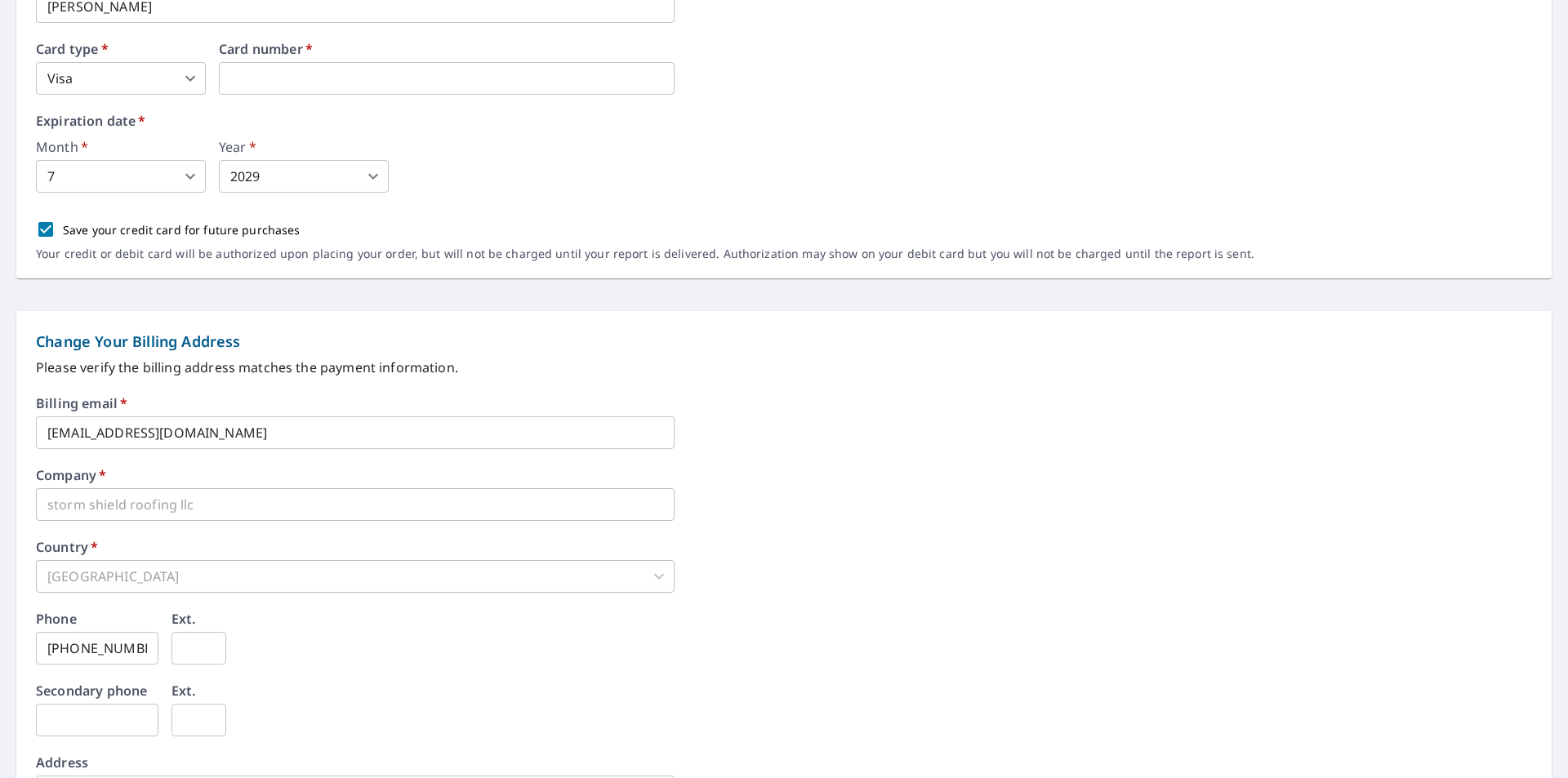
scroll to position [551, 0]
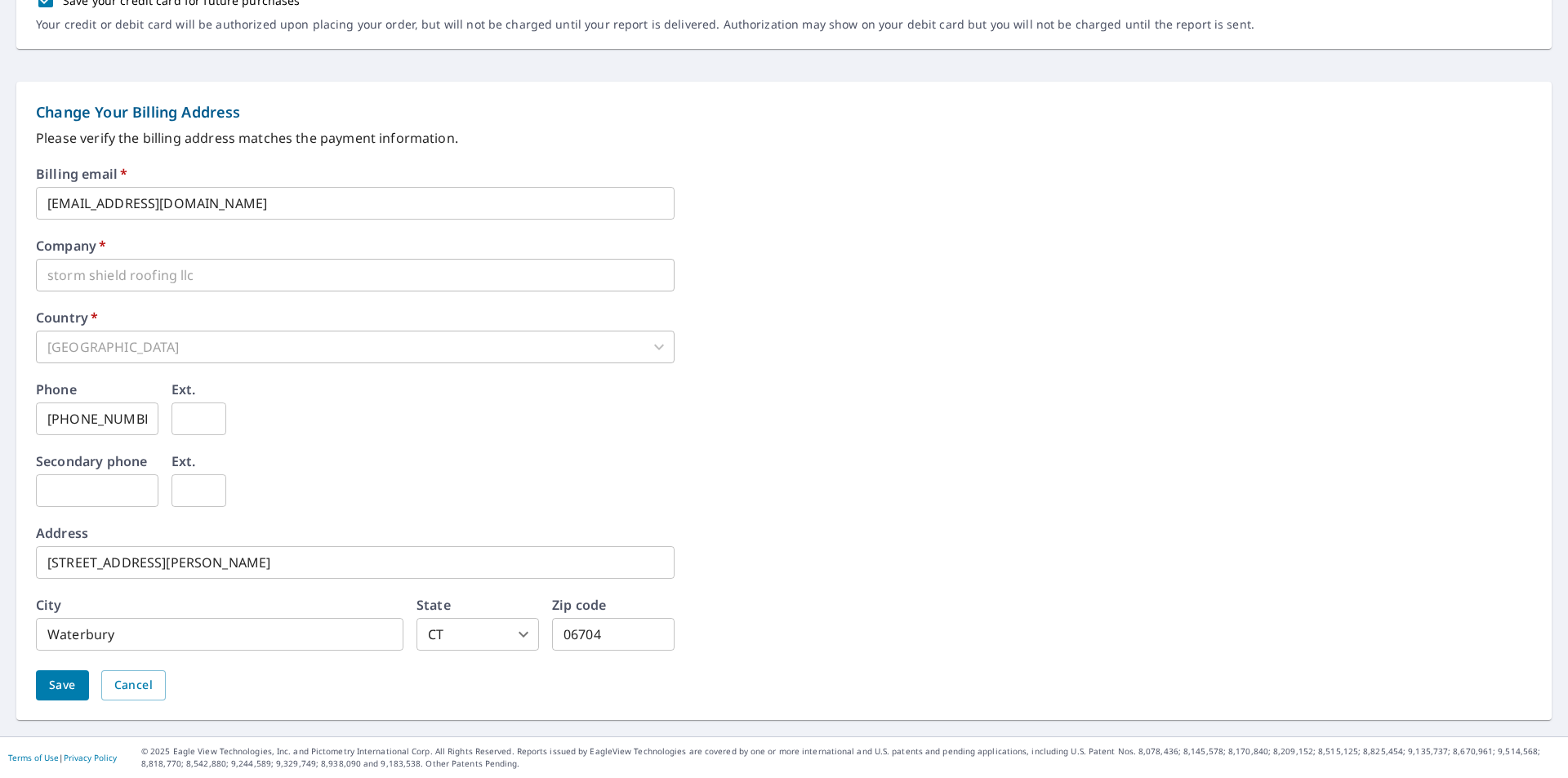
click at [75, 687] on span "Save" at bounding box center [62, 685] width 27 height 21
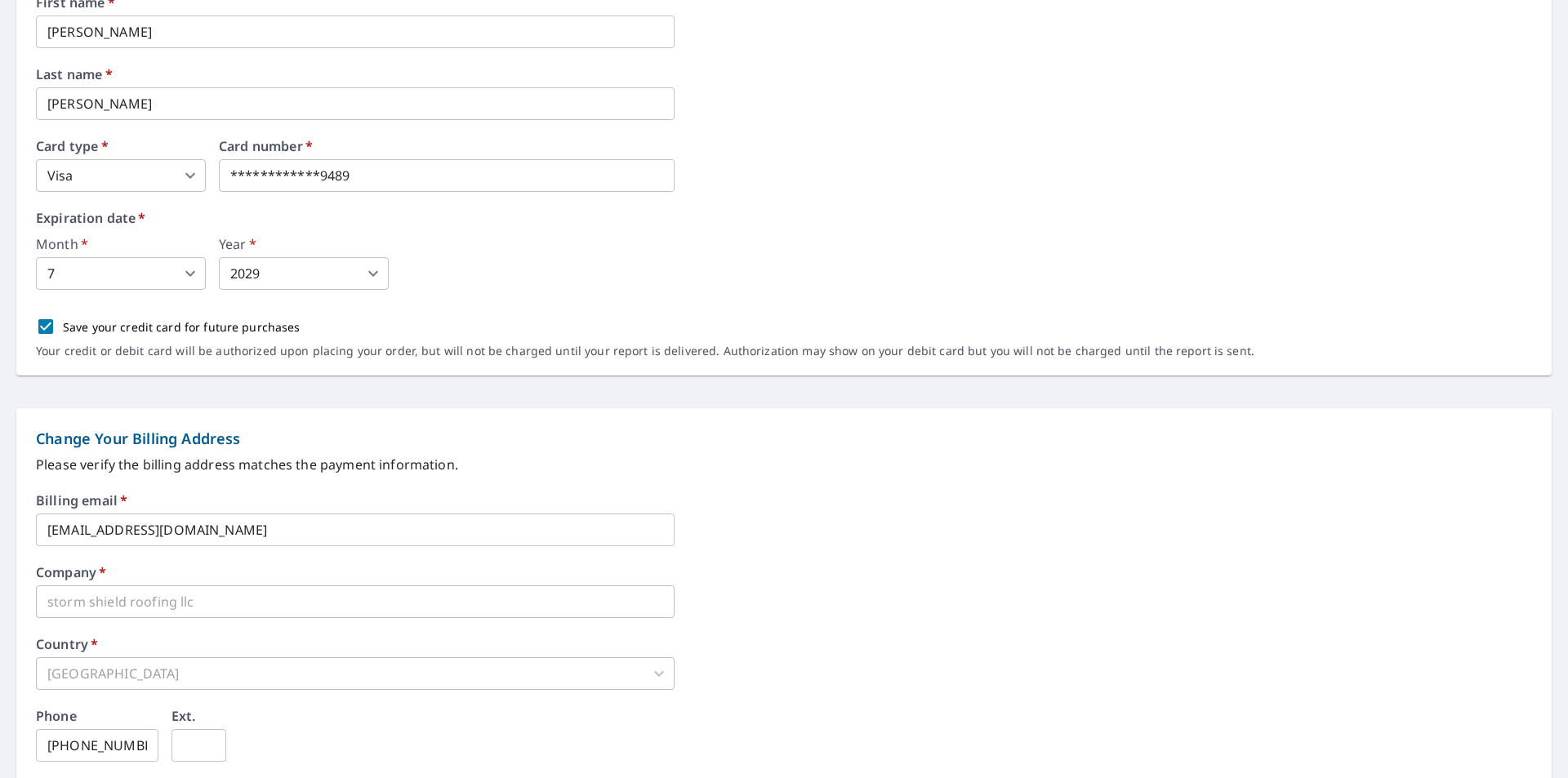
scroll to position [0, 0]
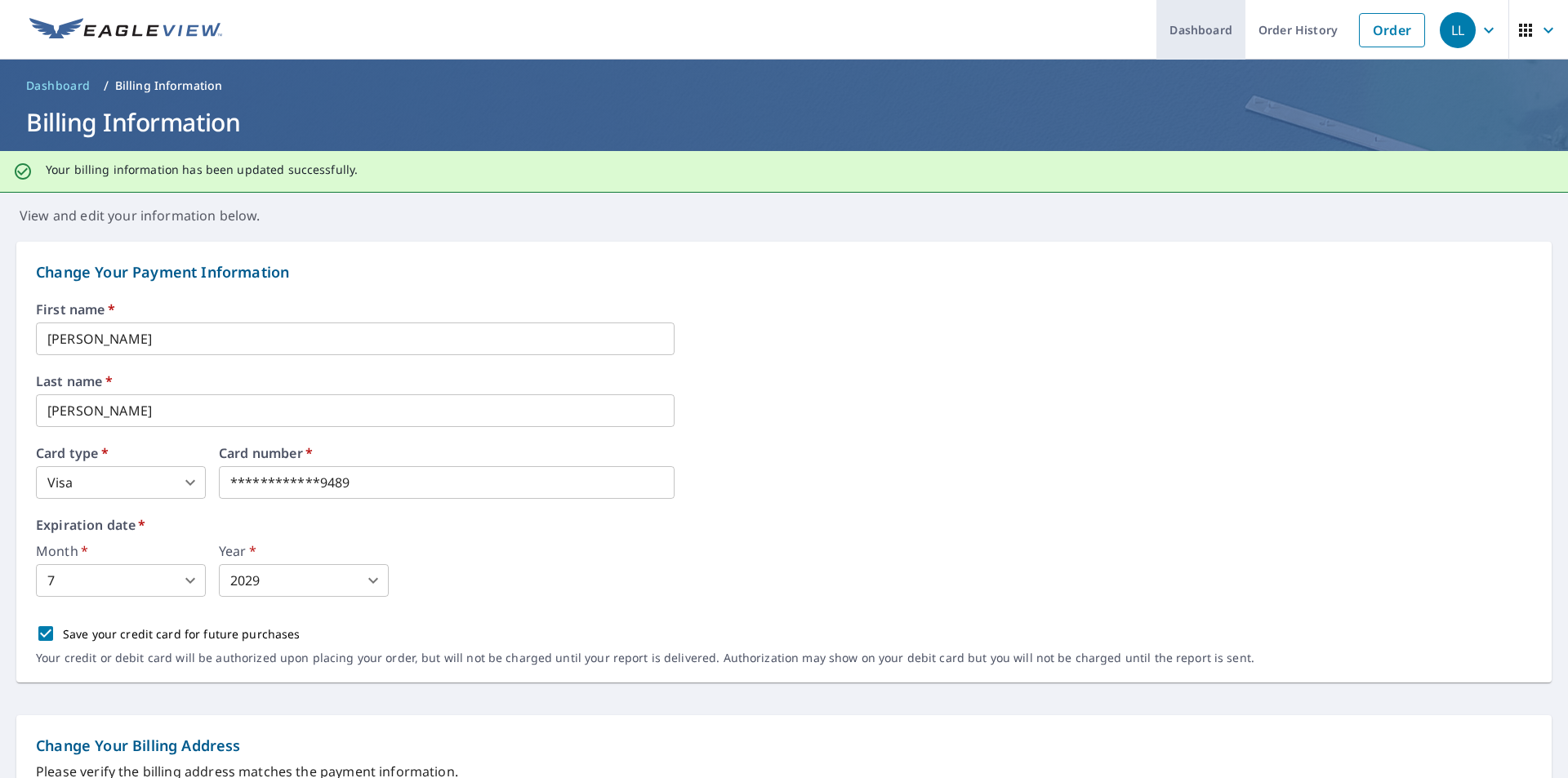
click at [1184, 31] on link "Dashboard" at bounding box center [1200, 29] width 89 height 60
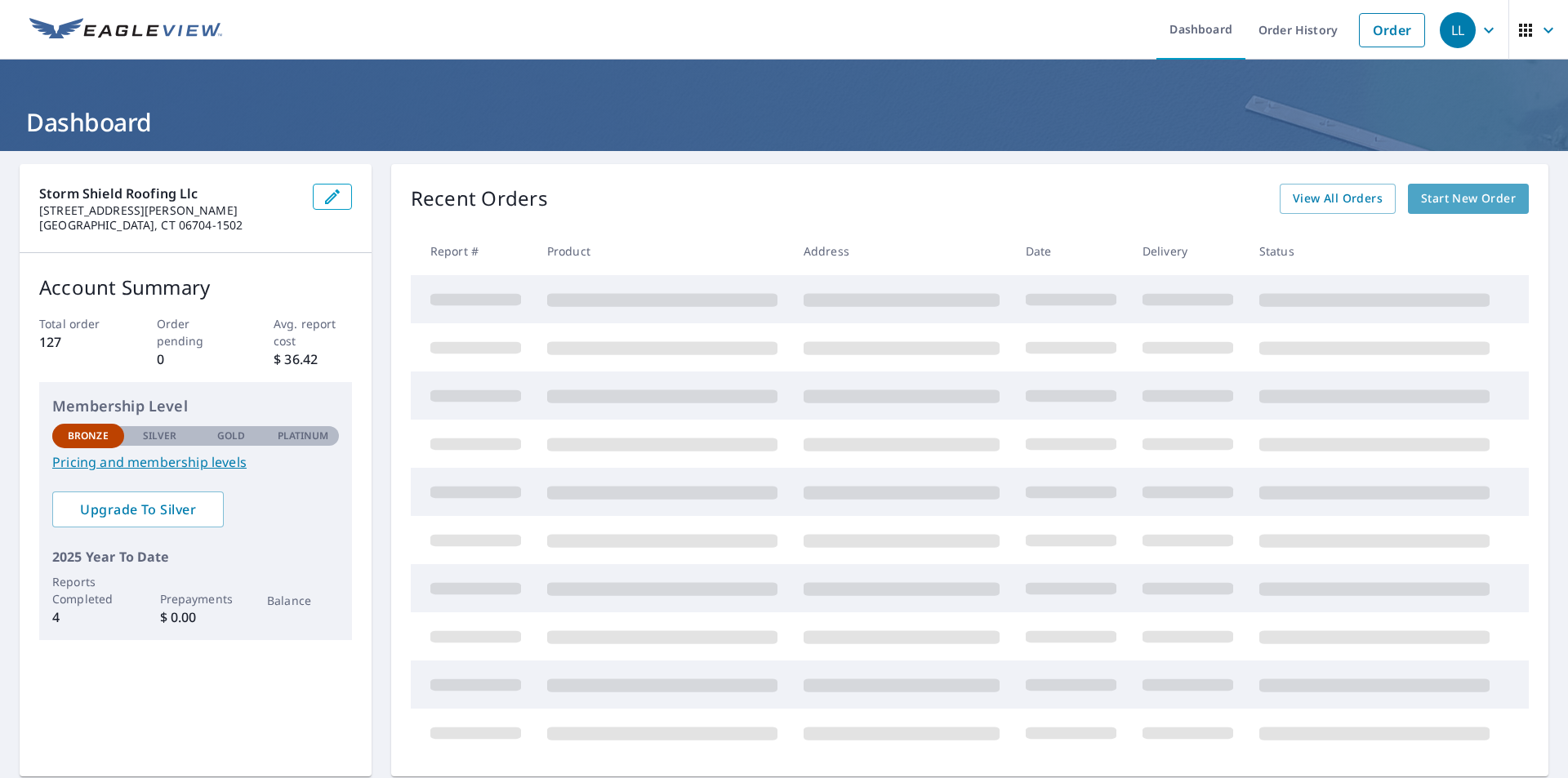
click at [1442, 204] on span "Start New Order" at bounding box center [1468, 198] width 95 height 21
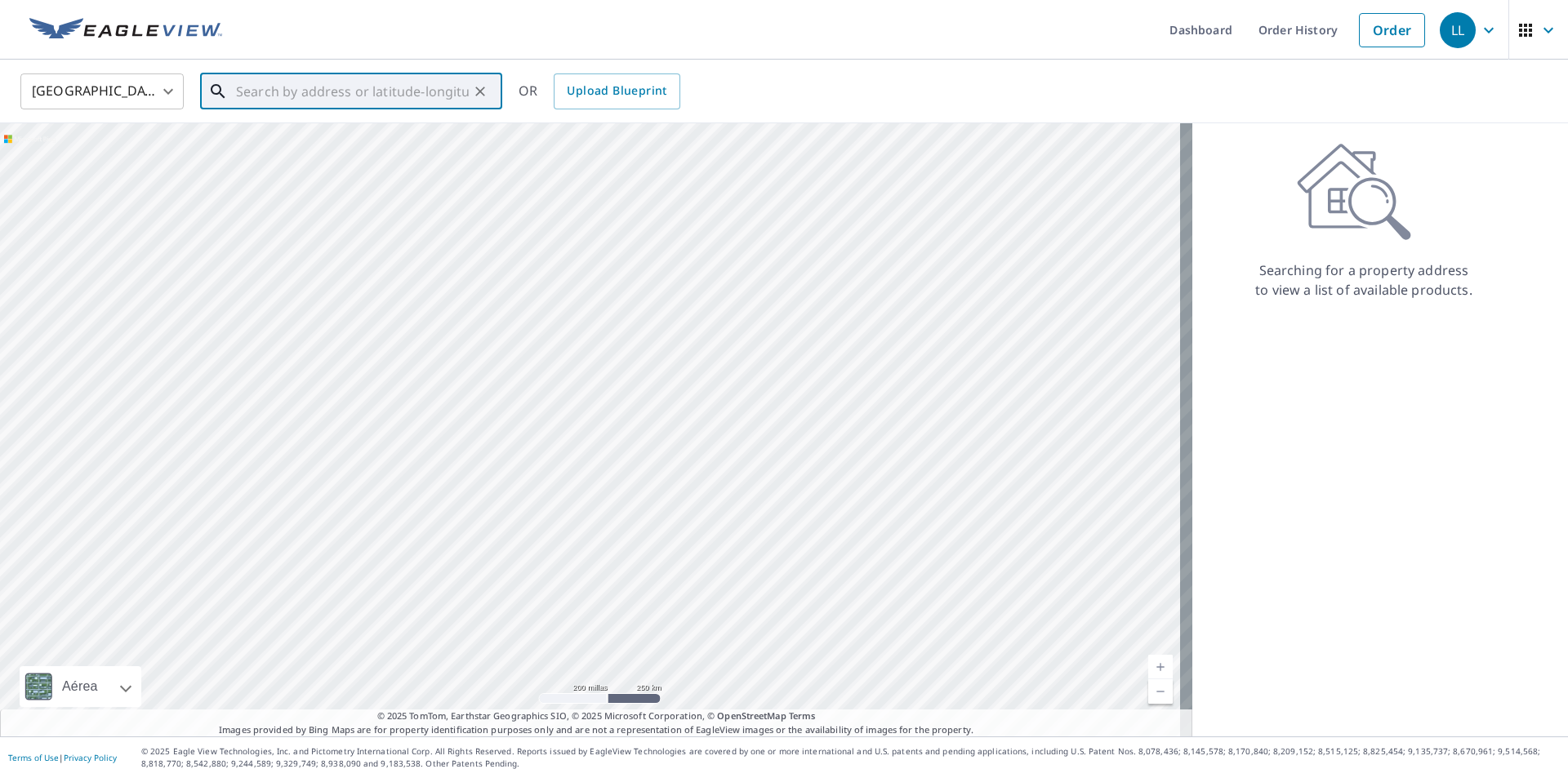
click at [402, 96] on input "text" at bounding box center [352, 91] width 233 height 46
paste input "[STREET_ADDRESS][PERSON_NAME] • [PERSON_NAME], CT 06883"
click at [329, 149] on p "[GEOGRAPHIC_DATA]" at bounding box center [361, 157] width 256 height 16
type input "[STREET_ADDRESS][PERSON_NAME][PERSON_NAME]"
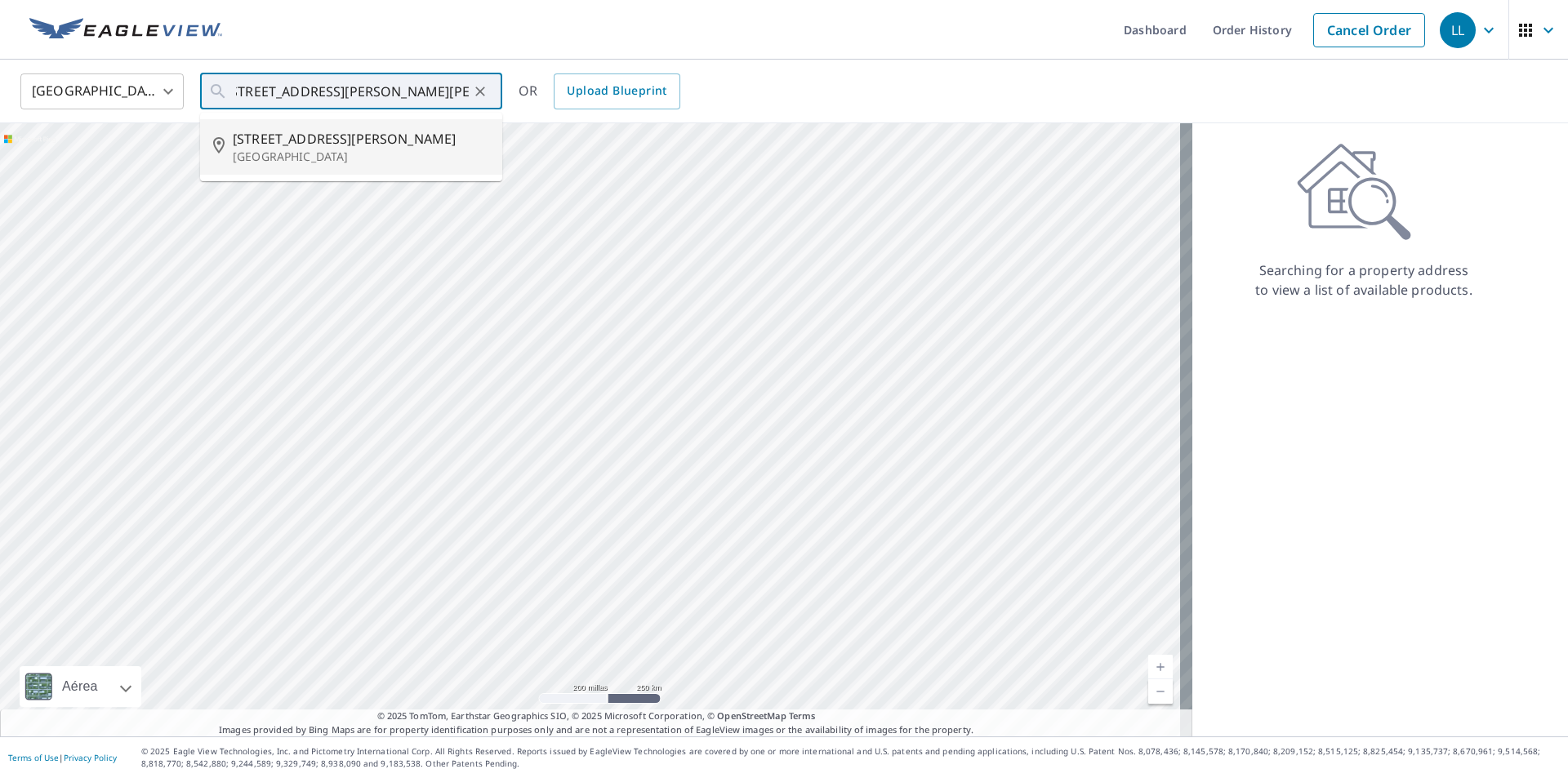
scroll to position [0, 0]
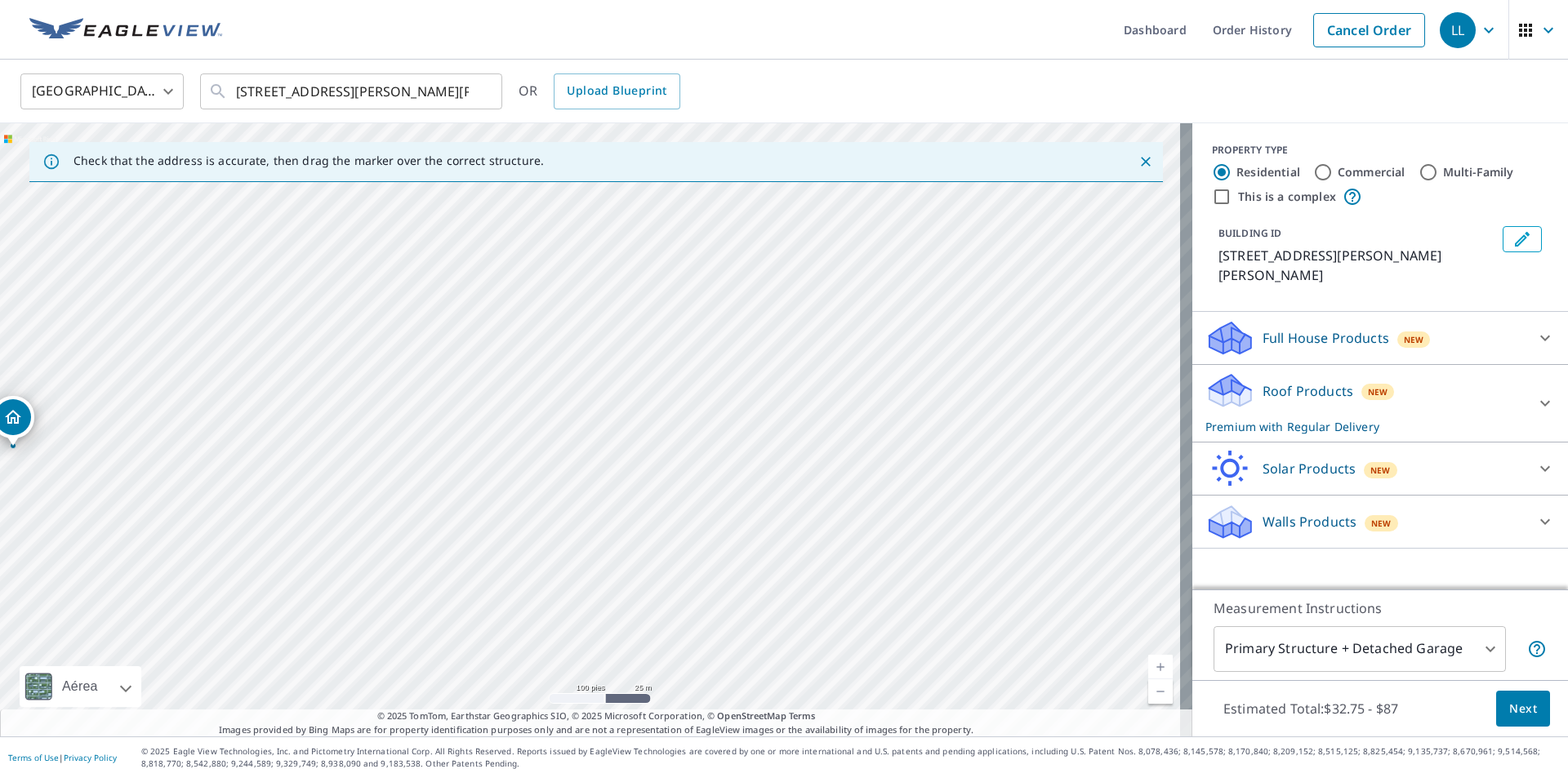
click at [1326, 513] on div "Walls Products New" at bounding box center [1365, 522] width 320 height 38
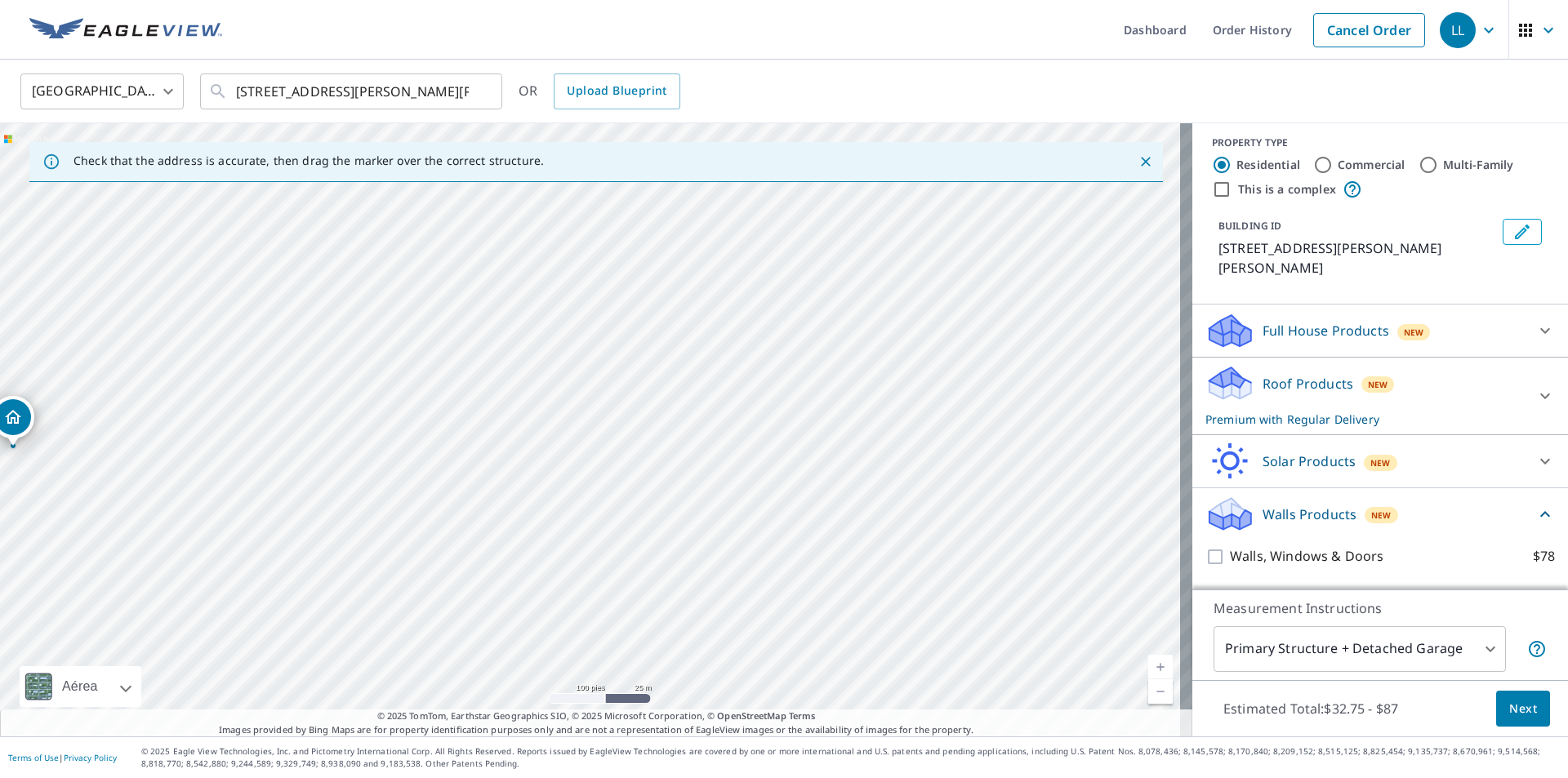
scroll to position [31, 0]
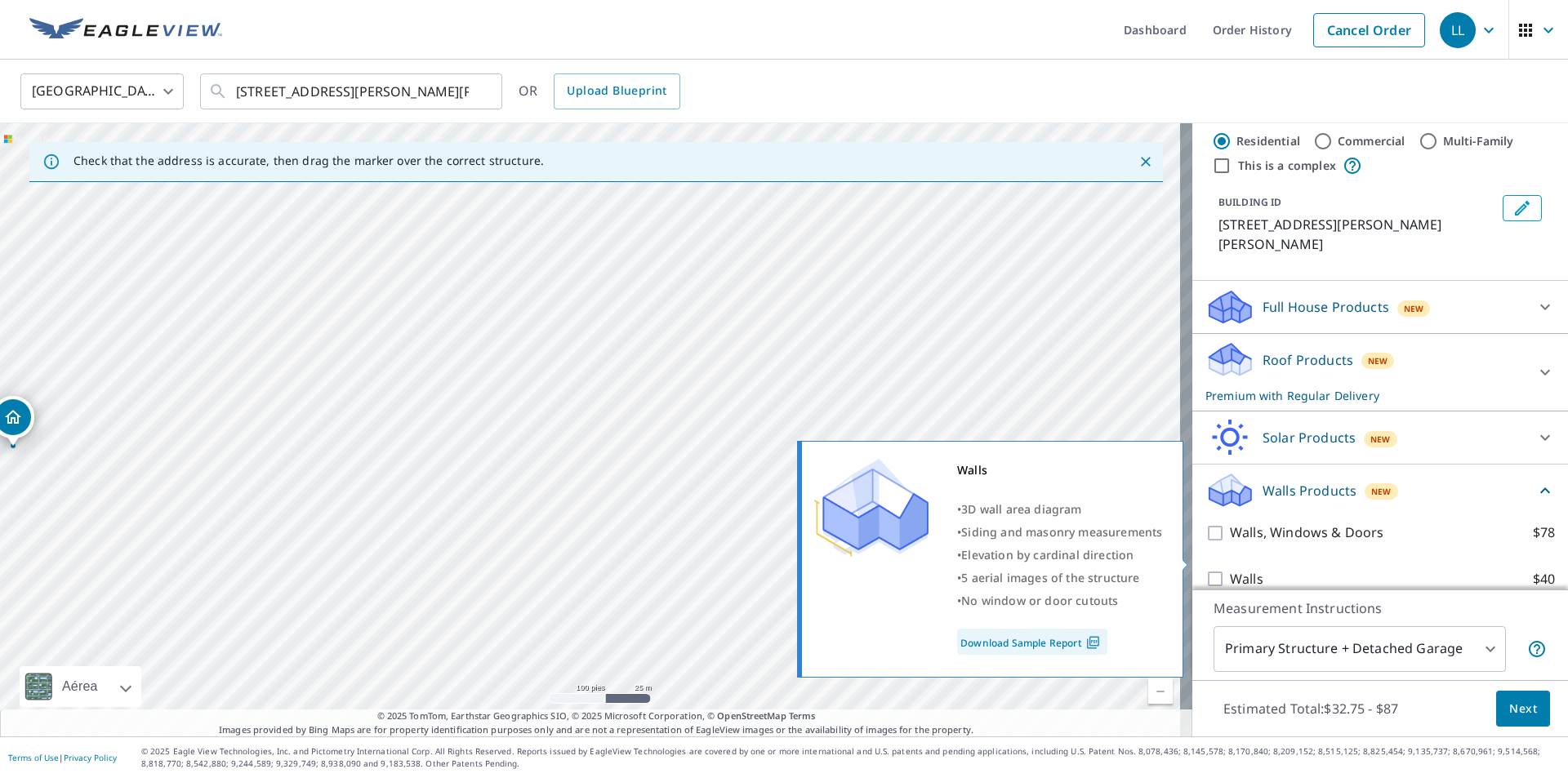
click at [1205, 569] on input "Walls $40" at bounding box center [1216, 579] width 24 height 20
checkbox input "true"
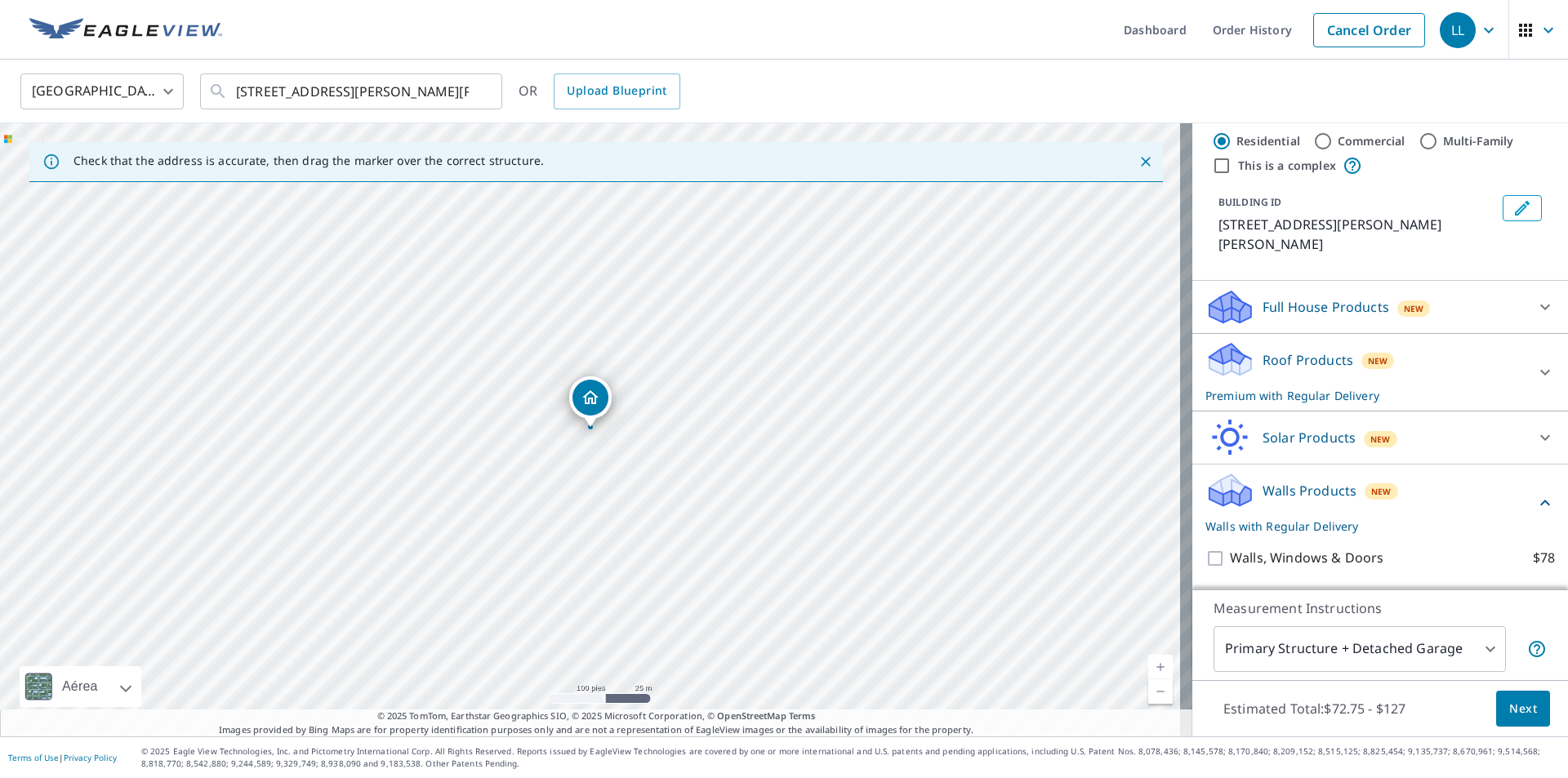
click at [1513, 711] on span "Next" at bounding box center [1522, 708] width 28 height 21
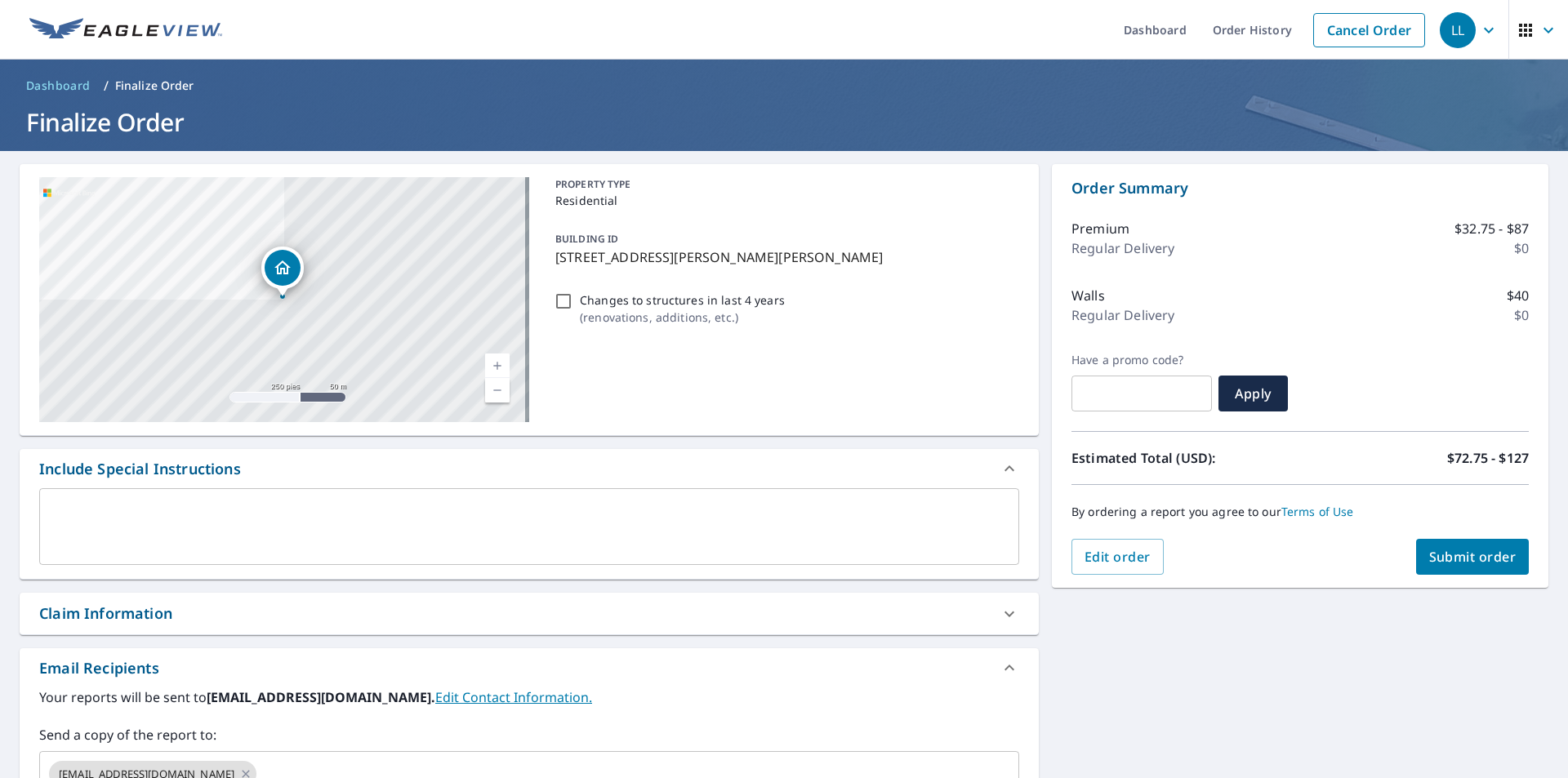
click at [1466, 551] on span "Submit order" at bounding box center [1473, 557] width 87 height 18
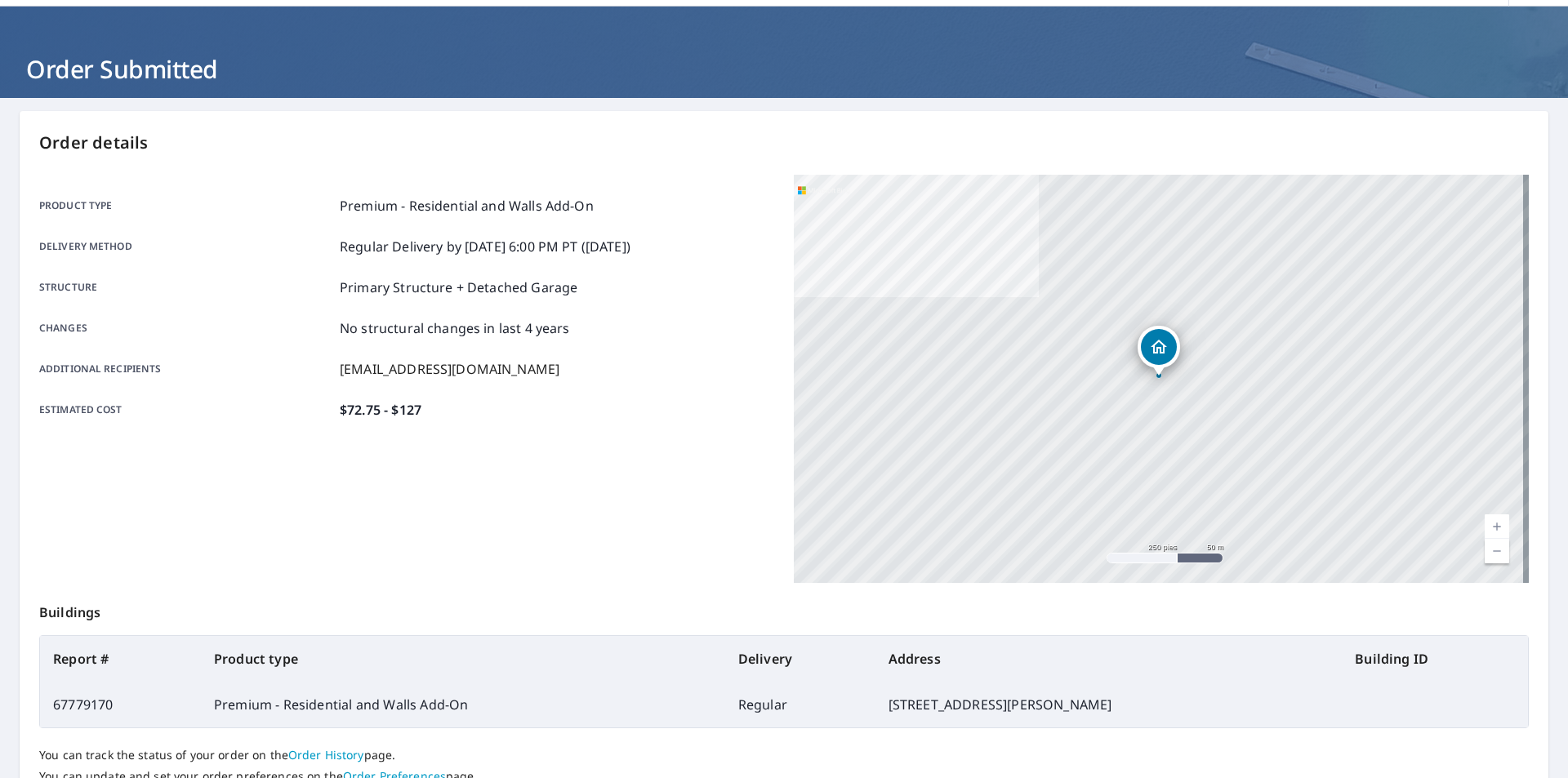
scroll to position [81, 0]
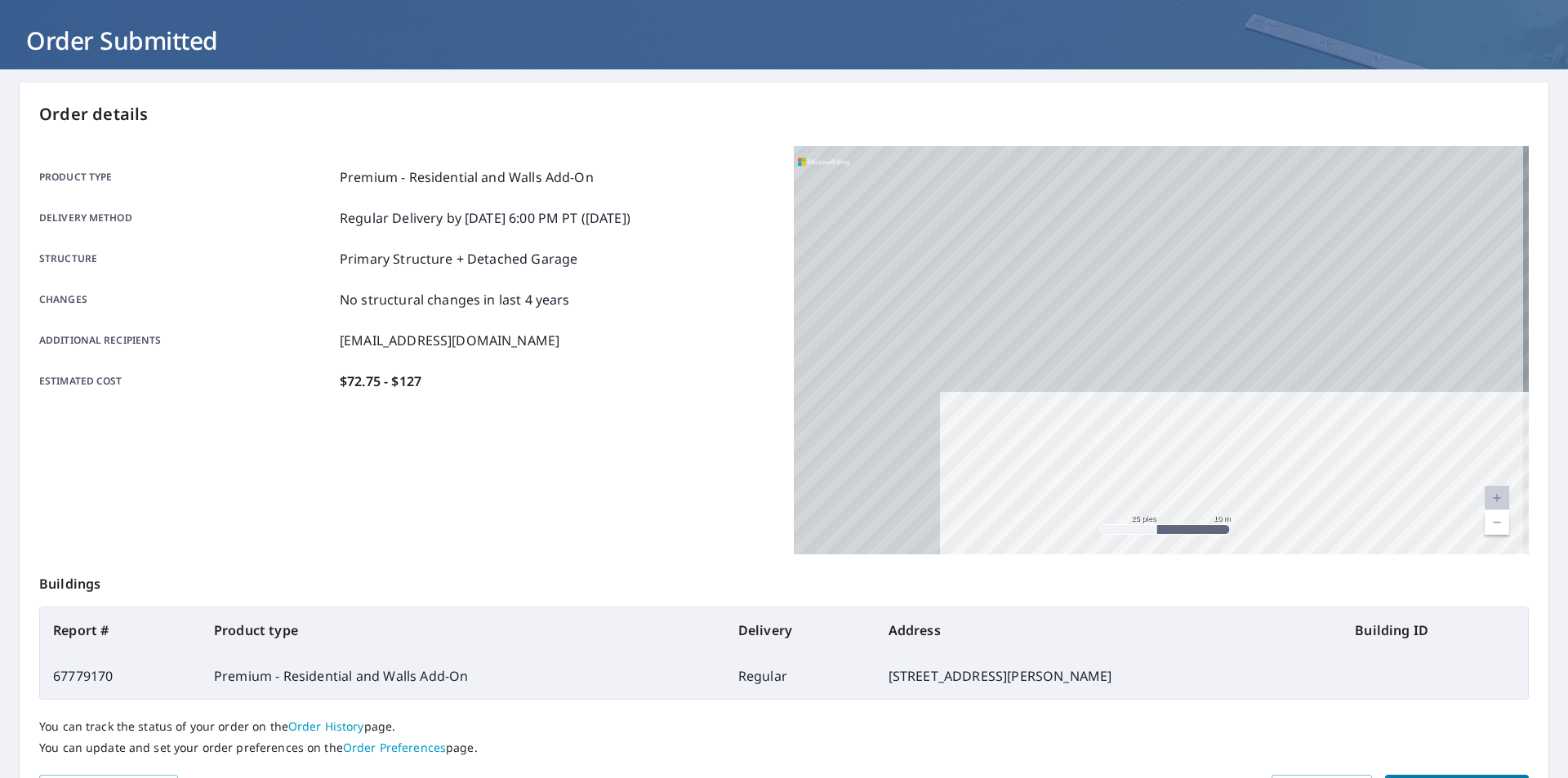
drag, startPoint x: 1108, startPoint y: 282, endPoint x: 1167, endPoint y: 371, distance: 106.8
click at [1294, 603] on div "Order details Product type Premium - Residential and Walls Add-On Delivery meth…" at bounding box center [784, 453] width 1529 height 742
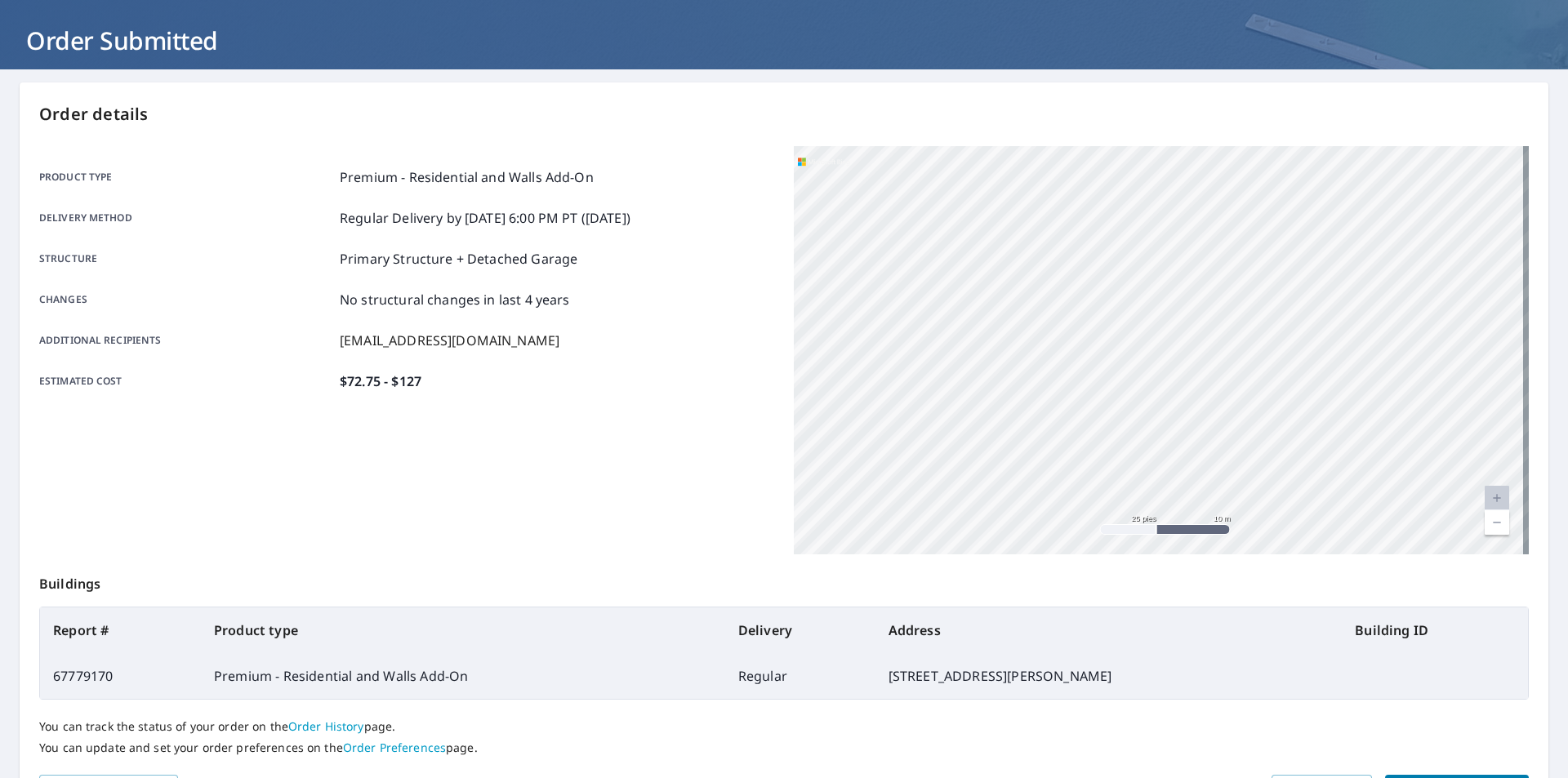
drag, startPoint x: 1069, startPoint y: 282, endPoint x: 1364, endPoint y: 602, distance: 435.2
click at [1254, 584] on div "Order details Product type Premium - Residential and Walls Add-On Delivery meth…" at bounding box center [784, 453] width 1529 height 742
click at [1467, 724] on p "You can track the status of your order on the Order History page." at bounding box center [784, 726] width 1489 height 14
click at [1328, 500] on div "[STREET_ADDRESS][PERSON_NAME][PERSON_NAME]" at bounding box center [1160, 350] width 734 height 408
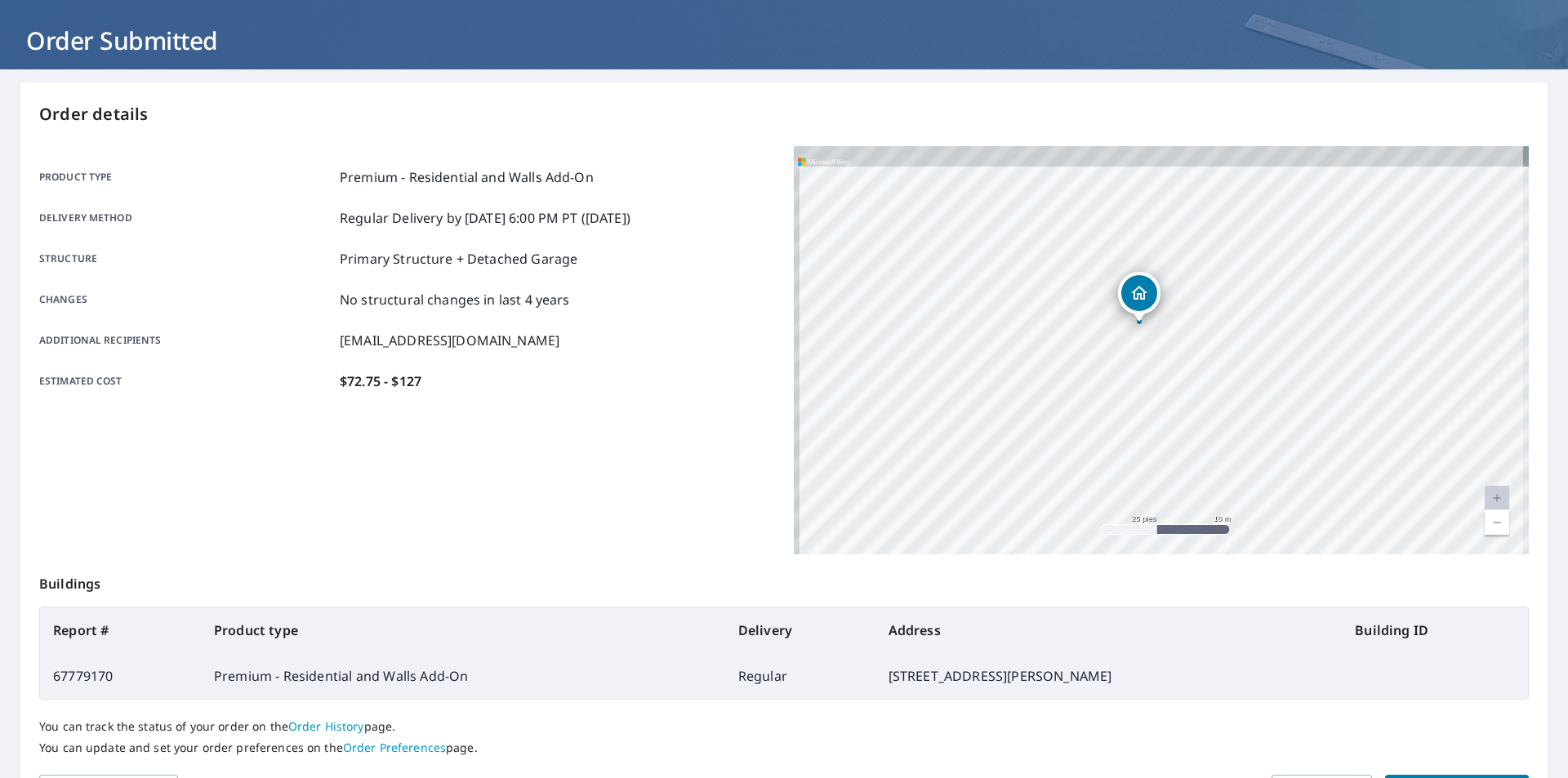
drag, startPoint x: 1184, startPoint y: 267, endPoint x: 1272, endPoint y: 511, distance: 259.4
click at [1272, 511] on div "[STREET_ADDRESS][PERSON_NAME][PERSON_NAME]" at bounding box center [1160, 350] width 734 height 408
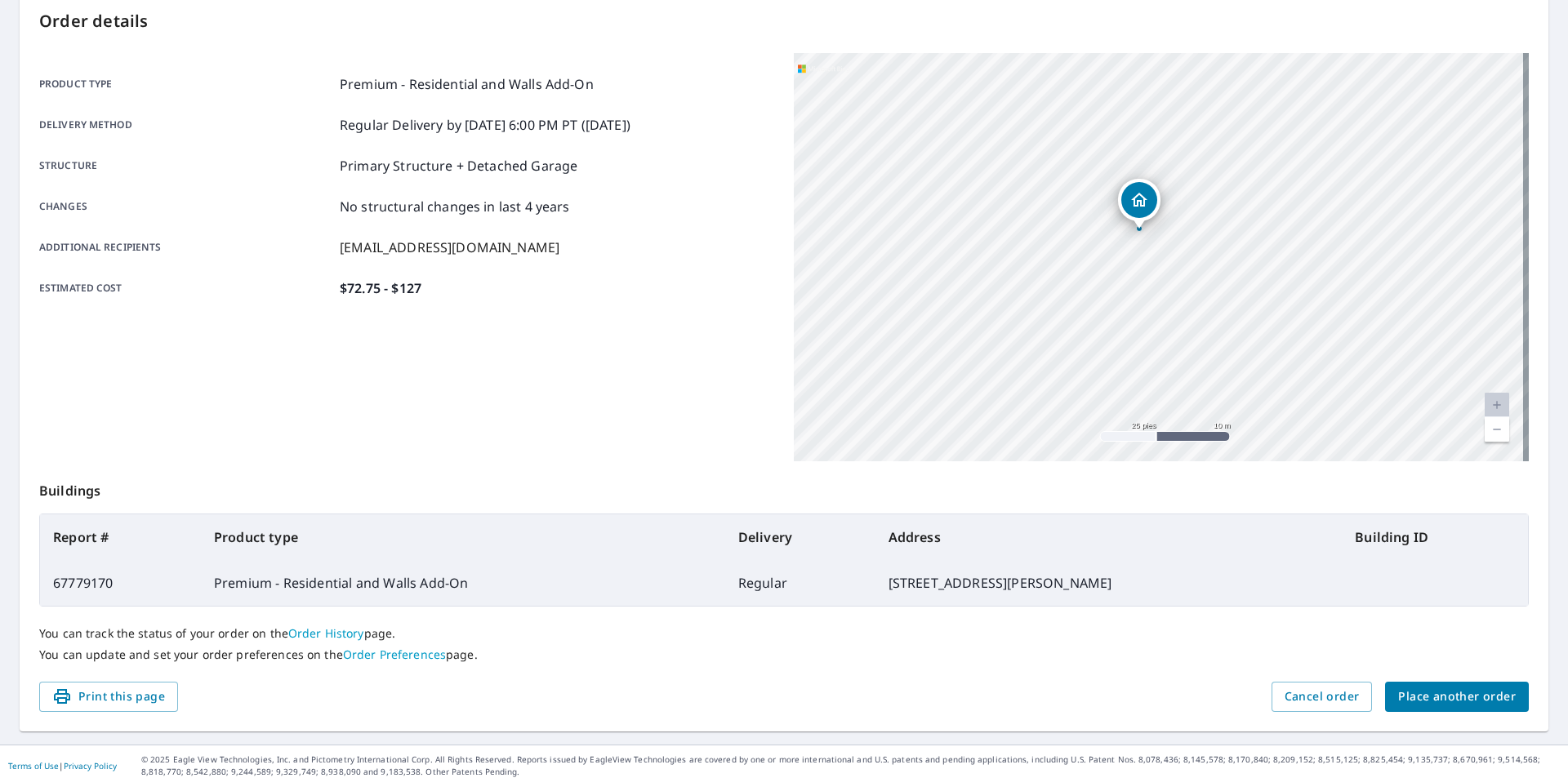
scroll to position [183, 0]
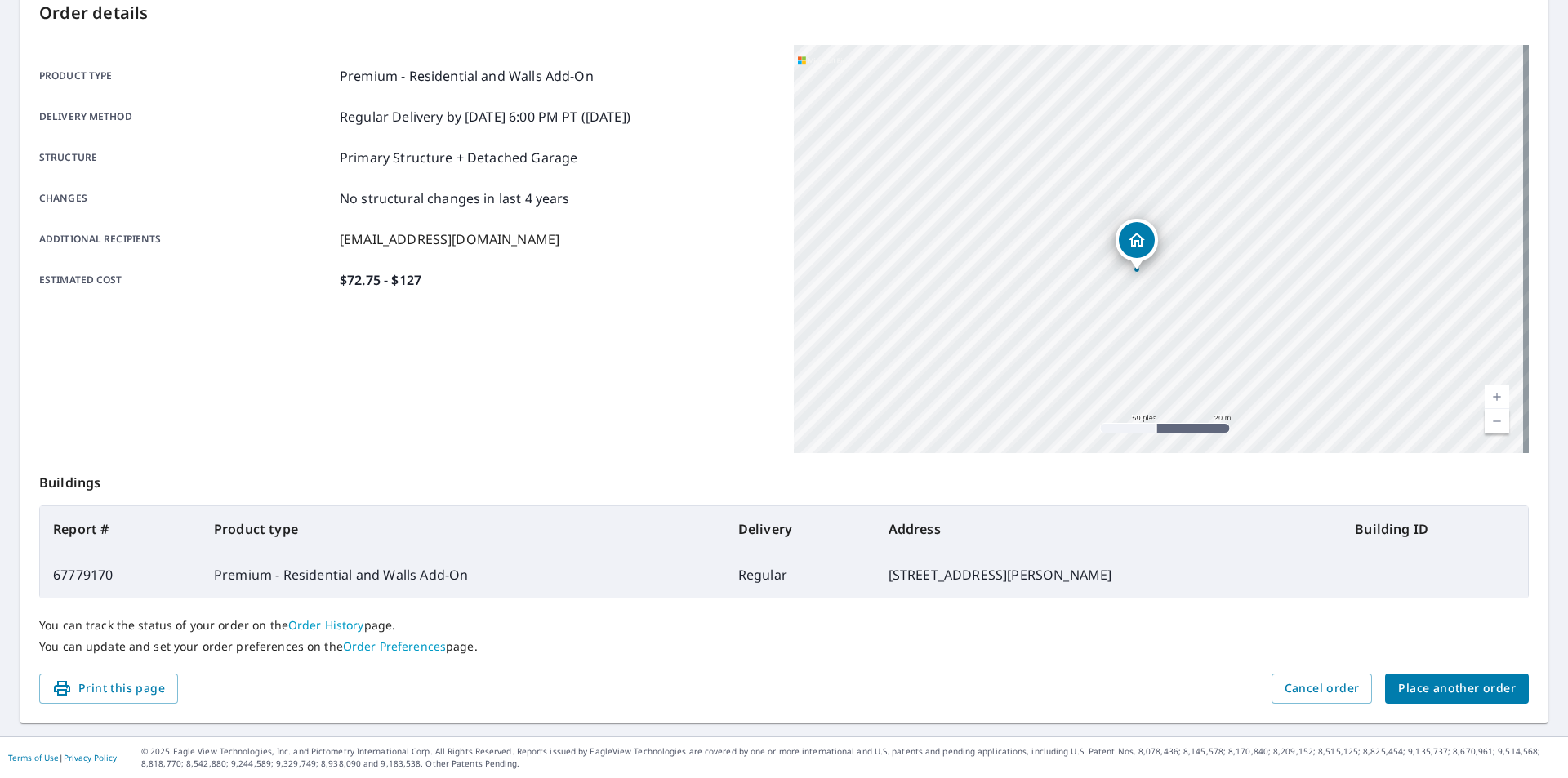
click at [1149, 293] on div "[STREET_ADDRESS][PERSON_NAME][PERSON_NAME]" at bounding box center [1160, 248] width 734 height 408
drag, startPoint x: 1217, startPoint y: 310, endPoint x: 1108, endPoint y: 175, distance: 173.5
click at [1108, 175] on div "[STREET_ADDRESS][PERSON_NAME][PERSON_NAME]" at bounding box center [1160, 248] width 734 height 408
click at [1425, 696] on span "Place another order" at bounding box center [1456, 688] width 118 height 21
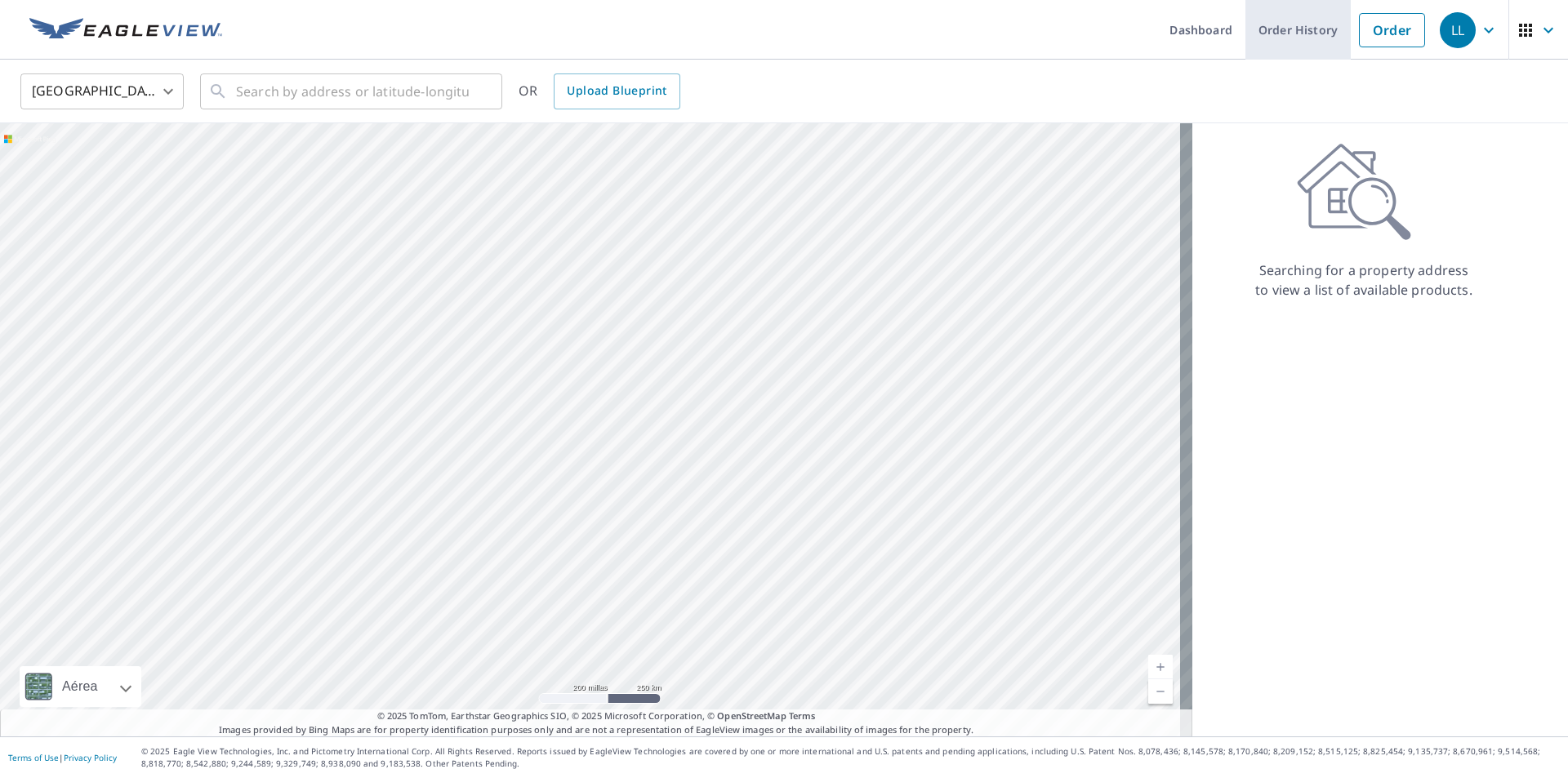
click at [1311, 35] on link "Order History" at bounding box center [1298, 29] width 105 height 60
